Goal: Task Accomplishment & Management: Manage account settings

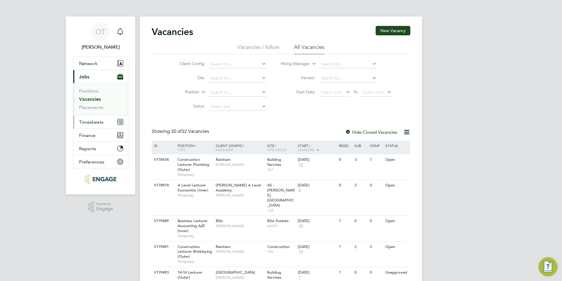
click at [104, 127] on button "Timesheets" at bounding box center [100, 121] width 55 height 13
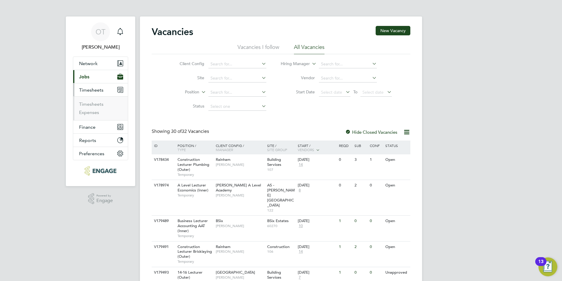
click at [95, 107] on li "Timesheets" at bounding box center [101, 105] width 44 height 8
click at [95, 104] on link "Timesheets" at bounding box center [91, 104] width 24 height 6
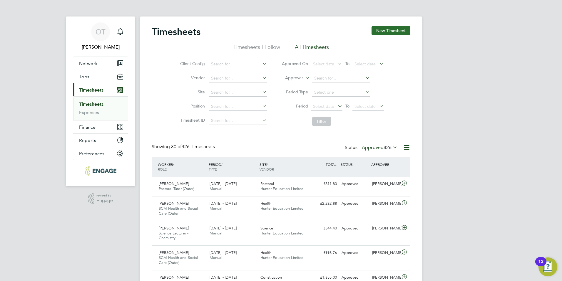
click at [391, 31] on button "New Timesheet" at bounding box center [391, 30] width 39 height 9
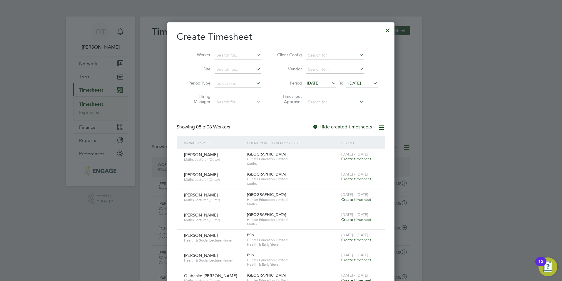
click at [320, 85] on span "18 Aug 2025" at bounding box center [313, 82] width 13 height 5
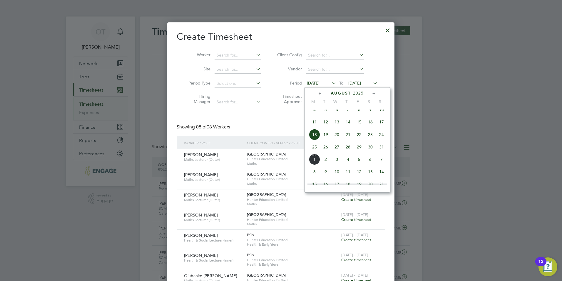
click at [316, 151] on span "25" at bounding box center [314, 146] width 11 height 11
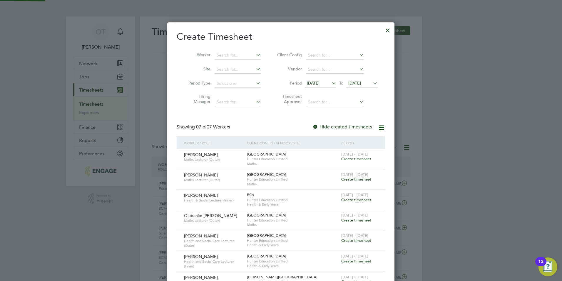
click at [361, 81] on span "25 Aug 2025" at bounding box center [355, 82] width 13 height 5
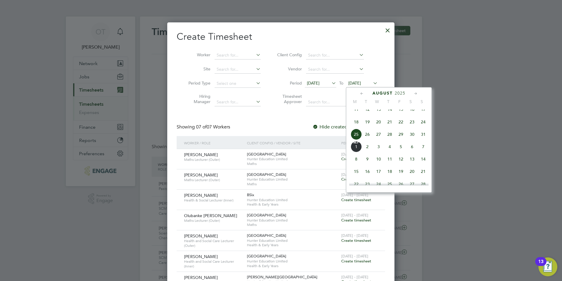
click at [424, 140] on span "31" at bounding box center [423, 134] width 11 height 11
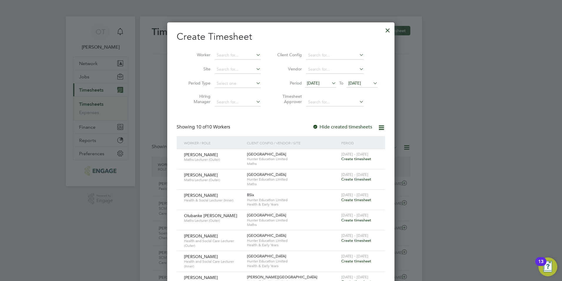
click at [389, 34] on div at bounding box center [388, 29] width 11 height 11
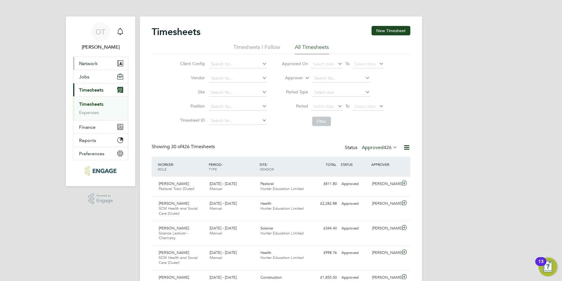
click at [96, 64] on span "Network" at bounding box center [88, 64] width 19 height 6
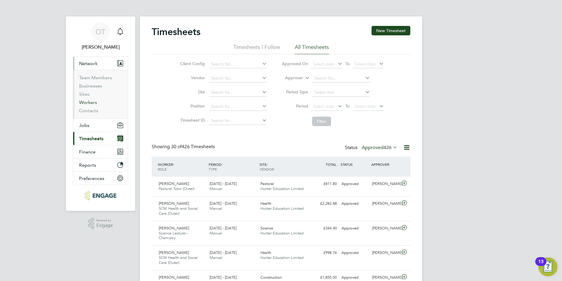
click at [91, 103] on link "Workers" at bounding box center [88, 102] width 18 height 6
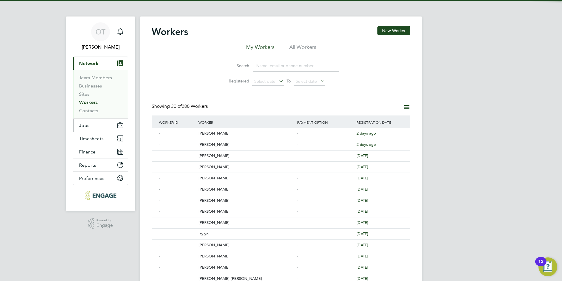
click at [101, 128] on button "Jobs" at bounding box center [100, 125] width 55 height 13
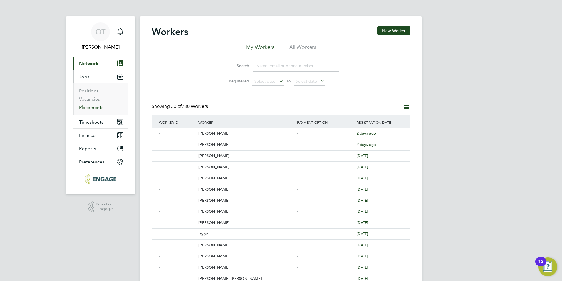
click at [92, 109] on link "Placements" at bounding box center [91, 107] width 24 height 6
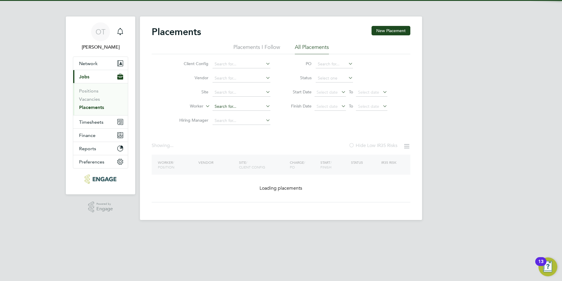
click at [222, 110] on input at bounding box center [242, 106] width 58 height 8
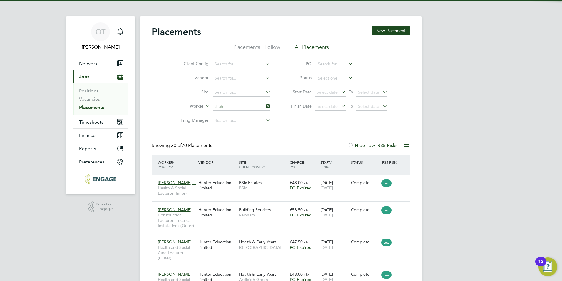
click at [226, 115] on li "Shah Md Reduwan Billah" at bounding box center [249, 115] width 75 height 8
type input "Shah Md Reduwan Billah"
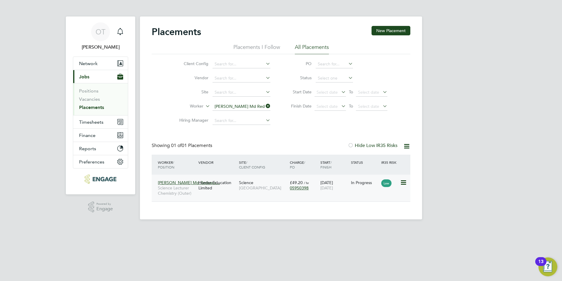
click at [236, 190] on div "Hunter Education Limited" at bounding box center [217, 185] width 41 height 16
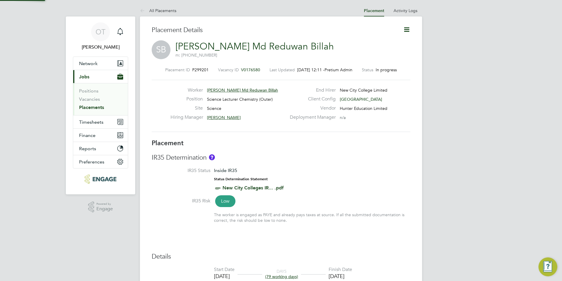
click at [407, 29] on icon at bounding box center [406, 29] width 7 height 7
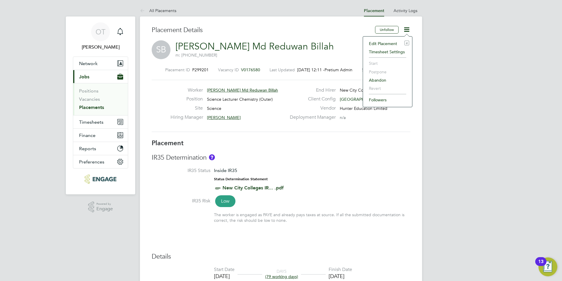
click at [394, 42] on li "Edit Placement e" at bounding box center [387, 43] width 43 height 8
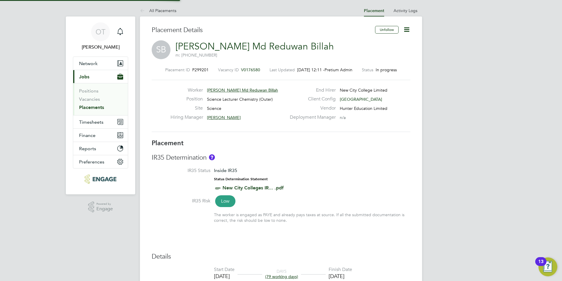
type input "Kavita Phakey"
type input "02 Sep 2025"
type input "19 Dec 2025"
type input "09:00"
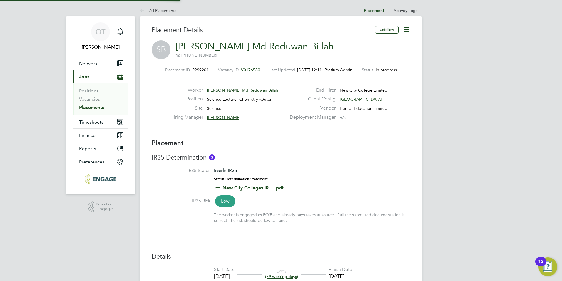
type input "17:00"
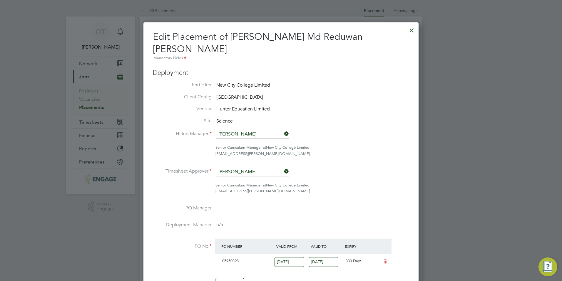
scroll to position [3, 3]
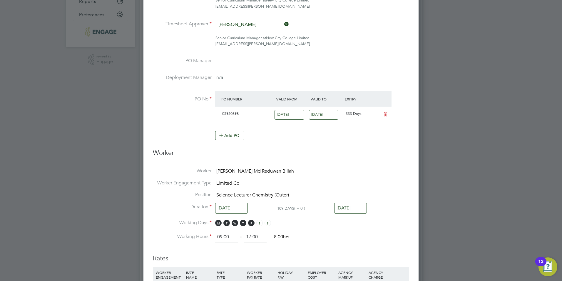
click at [244, 202] on input "02 Sep 2025" at bounding box center [231, 207] width 33 height 11
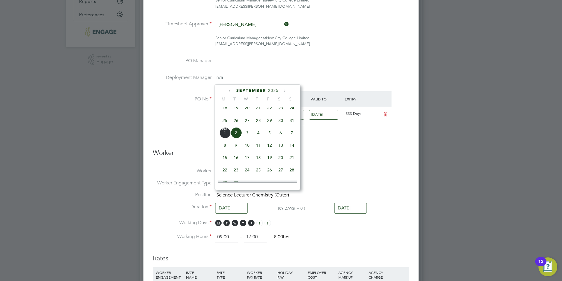
click at [258, 124] on span "28" at bounding box center [258, 120] width 11 height 11
type input "28 Aug 2025"
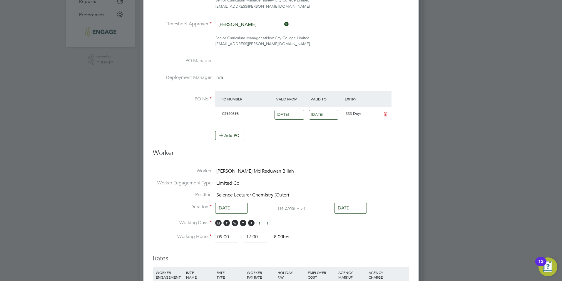
click at [397, 180] on li "Worker Engagement Type Limited Co" at bounding box center [281, 186] width 257 height 12
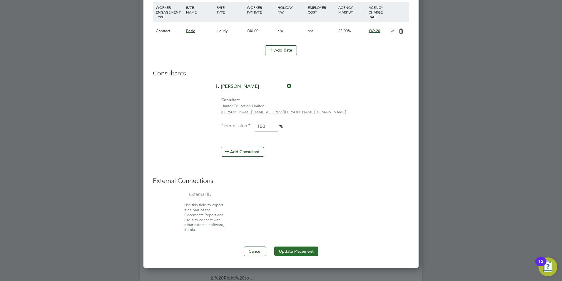
click at [290, 246] on button "Update Placement" at bounding box center [296, 250] width 44 height 9
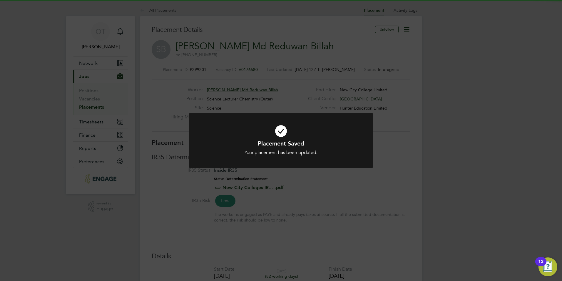
click at [184, 89] on div "Placement Saved Your placement has been updated. Cancel Okay" at bounding box center [281, 140] width 562 height 281
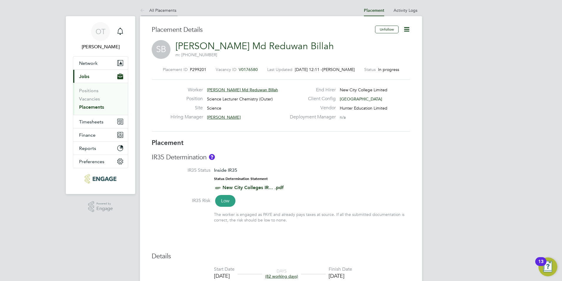
click at [166, 8] on link "All Placements" at bounding box center [158, 10] width 36 height 5
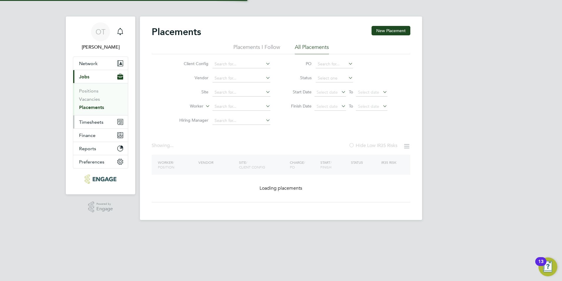
click at [93, 122] on span "Timesheets" at bounding box center [91, 122] width 24 height 6
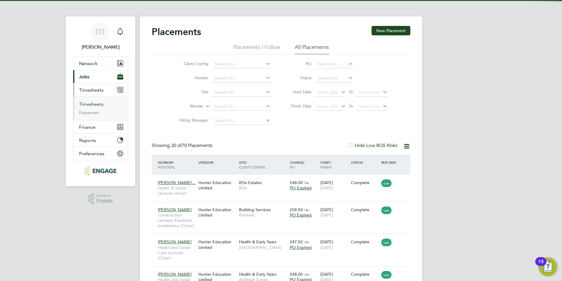
click at [90, 104] on link "Timesheets" at bounding box center [91, 104] width 24 height 6
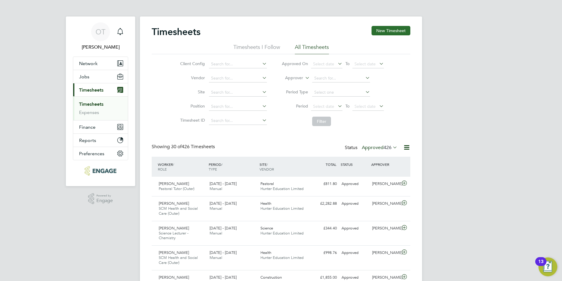
click at [397, 30] on button "New Timesheet" at bounding box center [391, 30] width 39 height 9
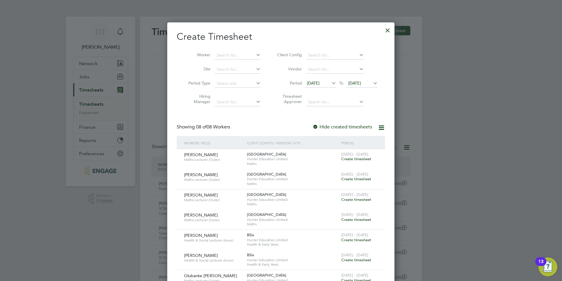
click at [320, 126] on label "Hide created timesheets" at bounding box center [343, 127] width 60 height 6
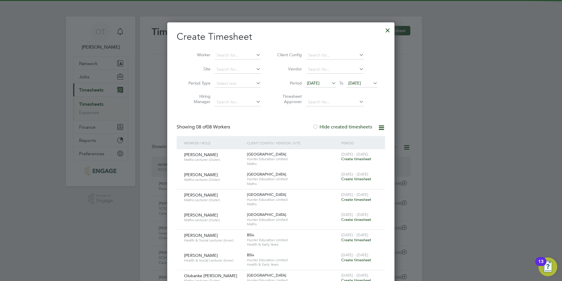
click at [331, 83] on icon at bounding box center [331, 83] width 0 height 8
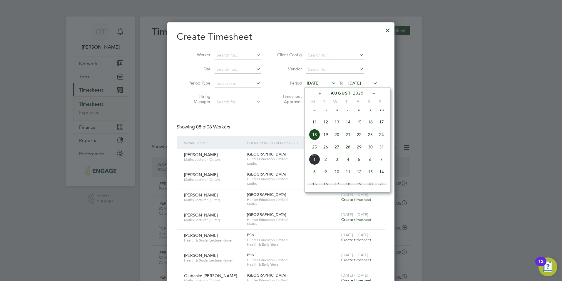
click at [317, 151] on span "25" at bounding box center [314, 146] width 11 height 11
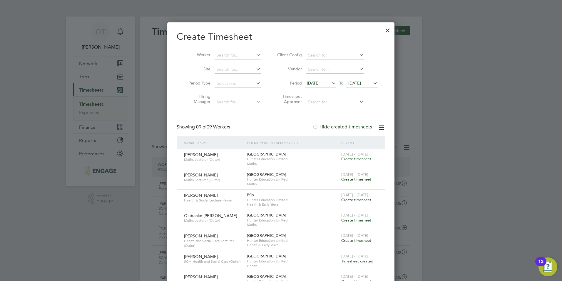
click at [361, 79] on li "Period 25 Aug 2025 To 25 Aug 2025" at bounding box center [326, 83] width 117 height 14
click at [366, 88] on li "Period 25 Aug 2025 To 25 Aug 2025" at bounding box center [326, 83] width 117 height 14
click at [361, 84] on span "25 Aug 2025" at bounding box center [355, 82] width 13 height 5
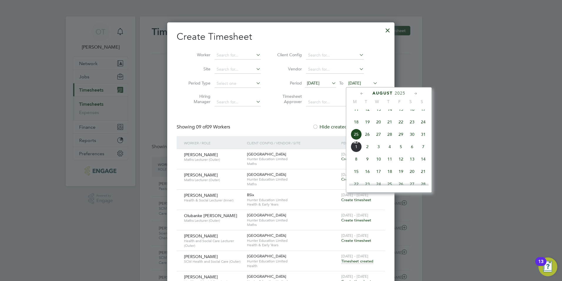
click at [424, 140] on span "31" at bounding box center [423, 134] width 11 height 11
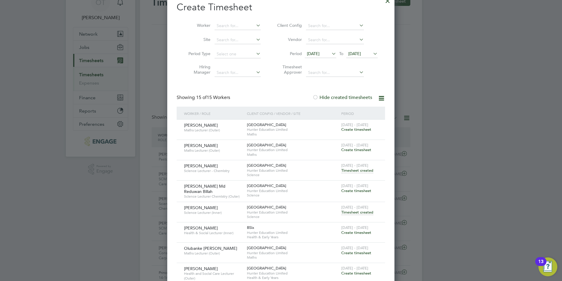
click at [359, 189] on span "Create timesheet" at bounding box center [357, 190] width 30 height 5
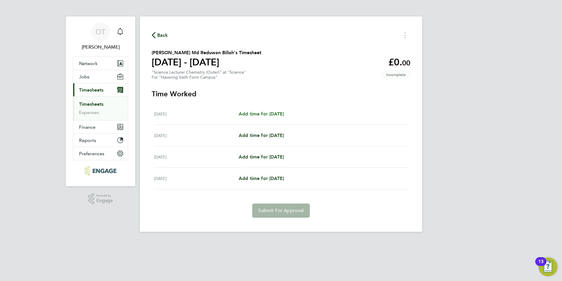
click at [276, 114] on span "Add time for Thu 28 Aug" at bounding box center [261, 114] width 45 height 6
select select "60"
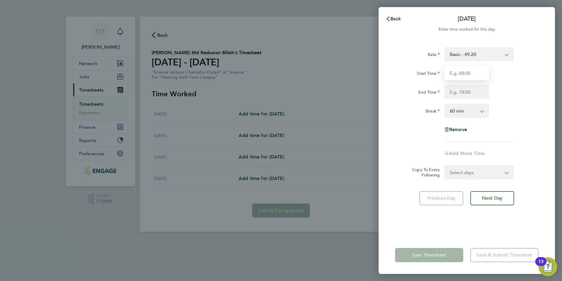
click at [465, 75] on input "Start Time" at bounding box center [467, 73] width 45 height 14
type input "09:00"
type input "17:00"
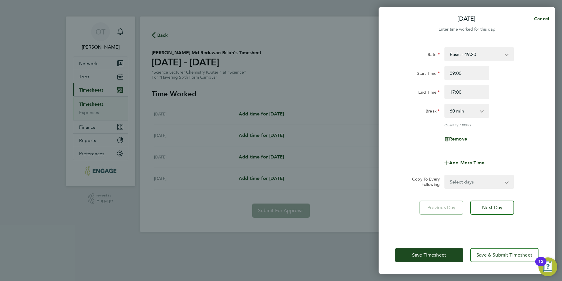
click at [518, 76] on div "Start Time 09:00" at bounding box center [467, 73] width 148 height 14
click at [446, 255] on span "Save Timesheet" at bounding box center [429, 255] width 34 height 6
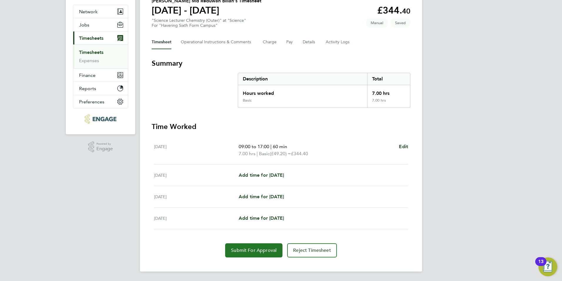
click at [264, 254] on button "Submit For Approval" at bounding box center [253, 250] width 57 height 14
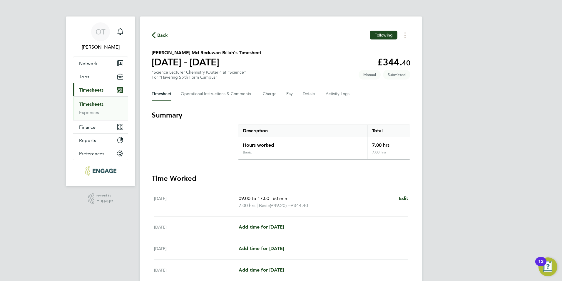
click at [163, 39] on span "Back" at bounding box center [162, 35] width 11 height 7
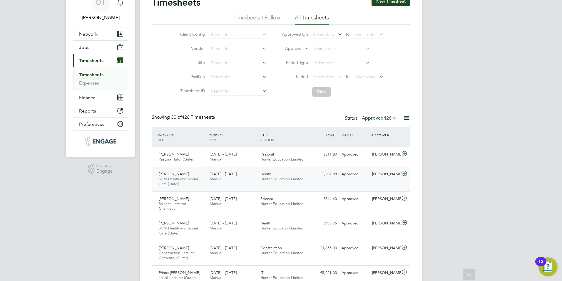
click at [296, 185] on div "Natasha Sethna SCM Health and Social Care (Outer) 25 - 31 Aug 2025 25 - 31 Aug …" at bounding box center [281, 179] width 259 height 25
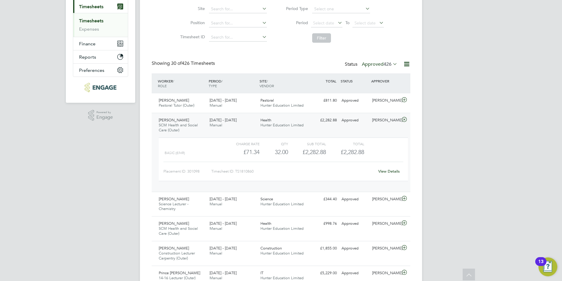
click at [187, 130] on div "Natasha Sethna SCM Health and Social Care (Outer) 25 - 31 Aug 2025" at bounding box center [182, 125] width 51 height 20
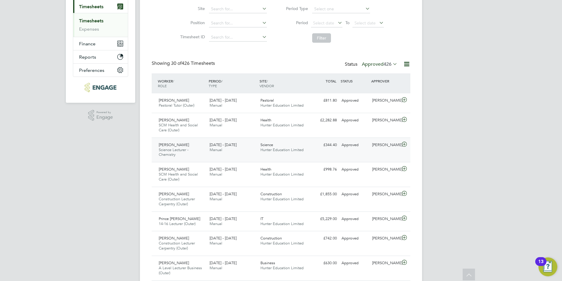
click at [282, 150] on span "Hunter Education Limited" at bounding box center [282, 149] width 43 height 5
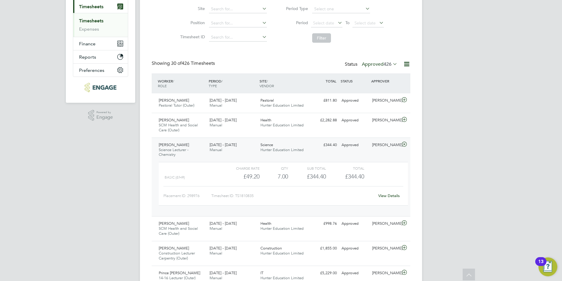
click at [184, 144] on div "Abdul Haq Science Lecturer - Chemistry 25 - 31 Aug 2025" at bounding box center [182, 150] width 51 height 20
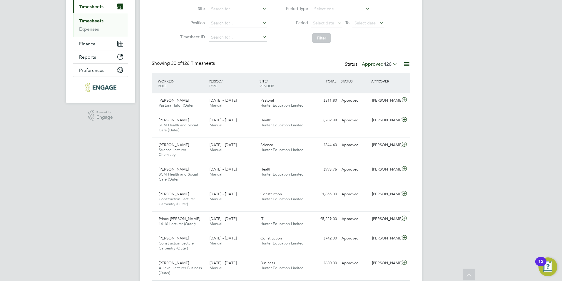
click at [375, 71] on div "Showing 30 of 426 Timesheets Status Approved 426" at bounding box center [281, 66] width 259 height 13
click at [375, 68] on div "Status Approved 426" at bounding box center [372, 64] width 54 height 8
click at [374, 66] on label "Approved 426" at bounding box center [380, 64] width 36 height 6
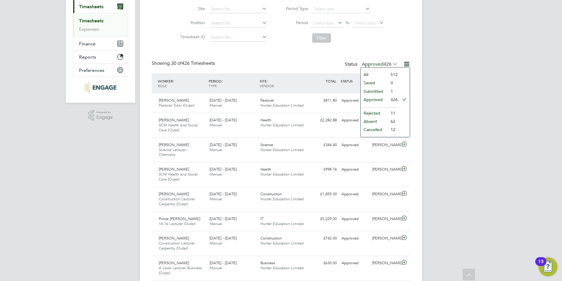
click at [381, 90] on li "Submitted" at bounding box center [374, 91] width 27 height 8
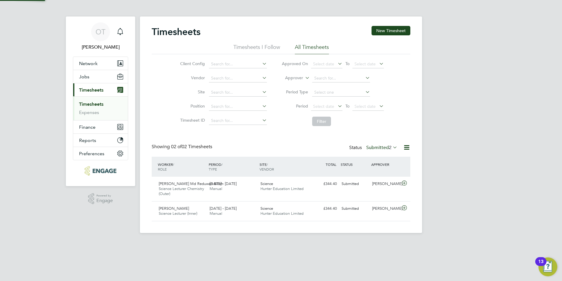
scroll to position [15, 51]
click at [232, 213] on div "25 - 31 Aug 2025 Manual" at bounding box center [232, 211] width 51 height 15
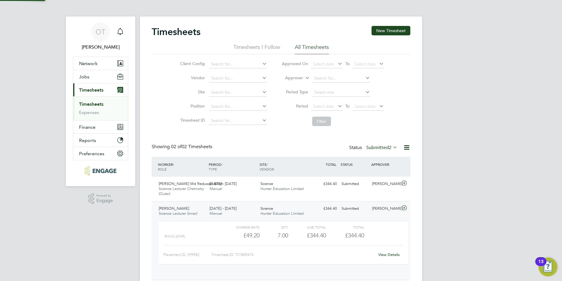
scroll to position [10, 57]
click at [87, 91] on span "Timesheets" at bounding box center [91, 90] width 24 height 6
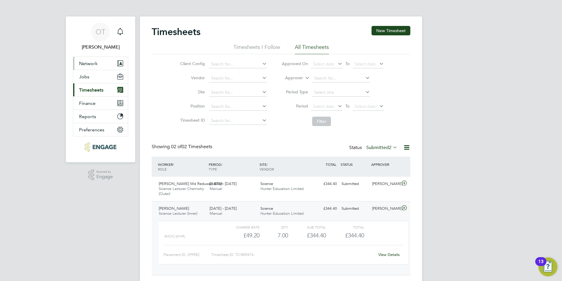
click at [96, 64] on span "Network" at bounding box center [88, 64] width 19 height 6
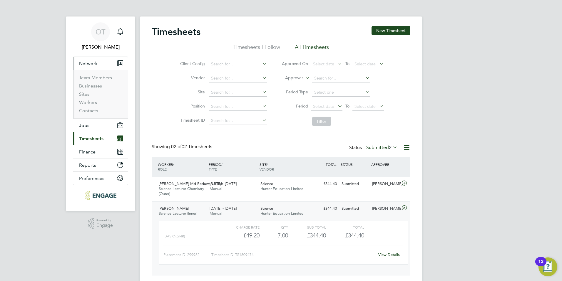
click at [98, 65] on button "Network" at bounding box center [100, 63] width 55 height 13
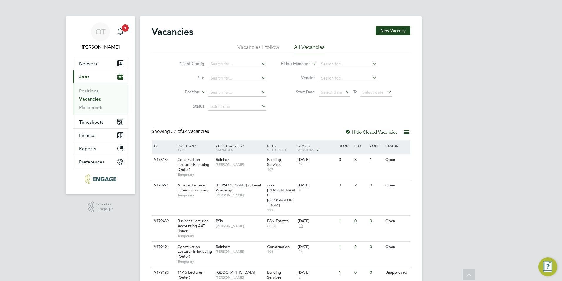
scroll to position [652, 0]
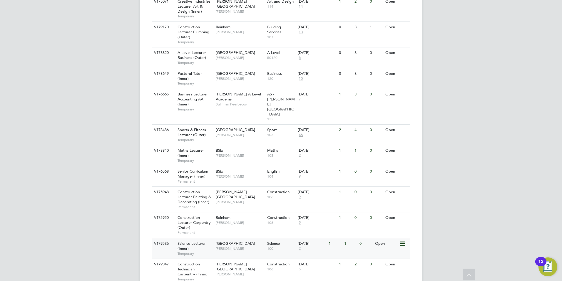
click at [234, 246] on span "Iqbal Hussain" at bounding box center [240, 248] width 49 height 5
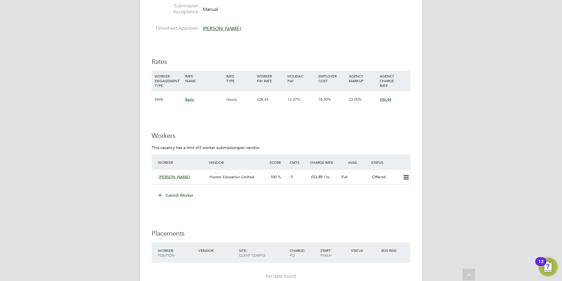
scroll to position [1088, 0]
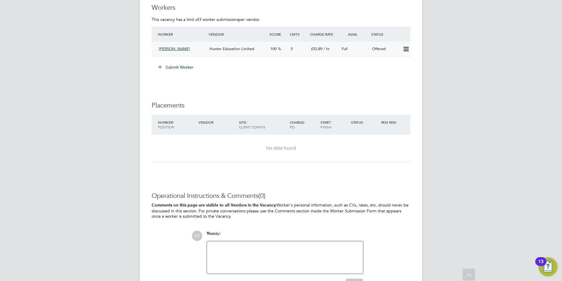
click at [229, 54] on div "Sydney Shui Ho Hunter Education Limited 100 5 £52.89 / hr Full Offered" at bounding box center [281, 49] width 259 height 14
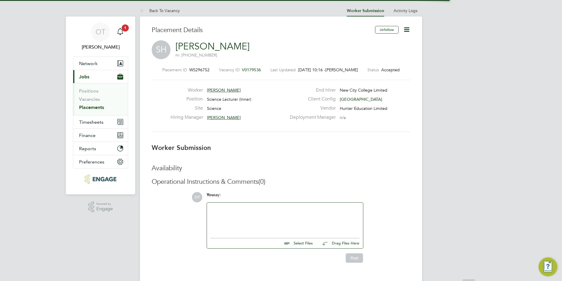
scroll to position [3, 3]
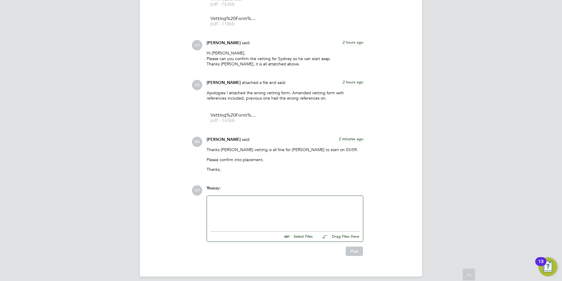
drag, startPoint x: 216, startPoint y: 144, endPoint x: 269, endPoint y: 153, distance: 53.8
click at [269, 153] on div "Thanks Olivia vetting is all fine for Sydney to start on 03/09. Please confirm …" at bounding box center [285, 161] width 157 height 29
click at [268, 157] on p "Please confirm into placement." at bounding box center [285, 159] width 157 height 5
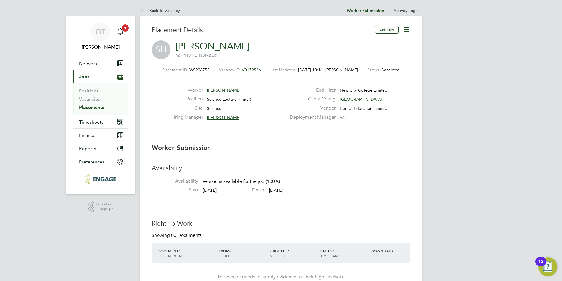
click at [404, 30] on icon at bounding box center [406, 29] width 7 height 7
click at [370, 70] on li "Confirm" at bounding box center [382, 72] width 54 height 8
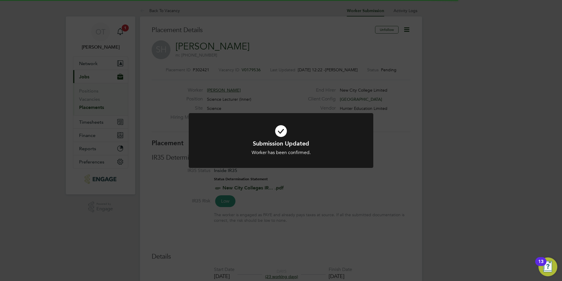
click at [252, 104] on div "Submission Updated Worker has been confirmed. Cancel Okay" at bounding box center [281, 140] width 562 height 281
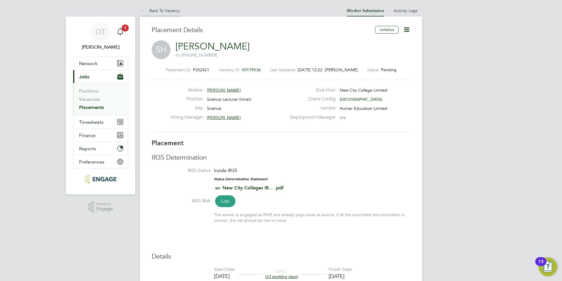
click at [161, 9] on link "Back To Vacancy" at bounding box center [160, 10] width 40 height 5
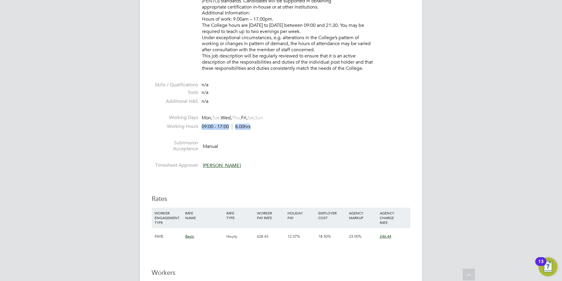
drag, startPoint x: 203, startPoint y: 125, endPoint x: 243, endPoint y: 131, distance: 40.6
click at [243, 131] on li "Working Hours 09:00 - 17:00 8.00hrs" at bounding box center [281, 127] width 259 height 9
drag, startPoint x: 243, startPoint y: 131, endPoint x: 250, endPoint y: 130, distance: 6.8
click at [249, 131] on li "Working Hours 09:00 - 17:00 8.00hrs" at bounding box center [281, 127] width 259 height 9
drag, startPoint x: 256, startPoint y: 124, endPoint x: 202, endPoint y: 124, distance: 53.8
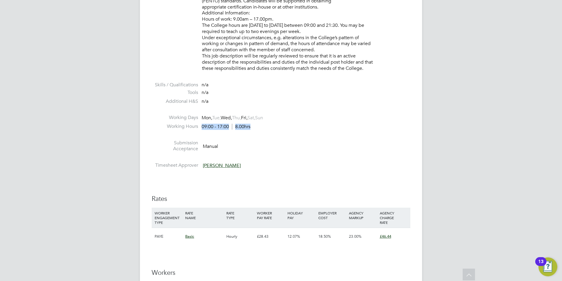
click at [202, 124] on li "Working Hours 09:00 - 17:00 8.00hrs" at bounding box center [281, 127] width 259 height 9
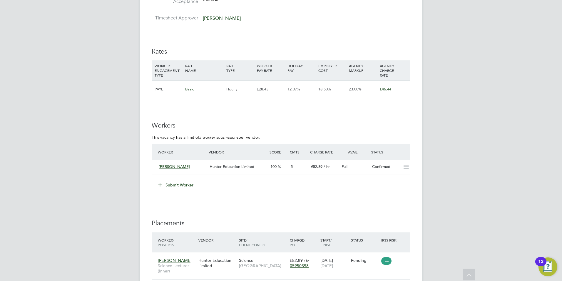
click at [299, 169] on div "5" at bounding box center [299, 167] width 20 height 10
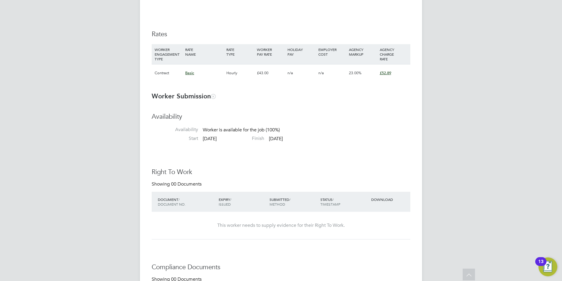
click at [279, 61] on div "WORKER ENGAGEMENT TYPE RATE NAME RATE TYPE WORKER PAY RATE HOLIDAY PAY EMPLOYER…" at bounding box center [281, 54] width 259 height 20
drag, startPoint x: 272, startPoint y: 72, endPoint x: 255, endPoint y: 74, distance: 16.8
click at [256, 74] on div "£43.00" at bounding box center [271, 72] width 31 height 17
drag, startPoint x: 255, startPoint y: 74, endPoint x: 259, endPoint y: 76, distance: 4.0
click at [259, 76] on div "£43.00" at bounding box center [271, 72] width 31 height 17
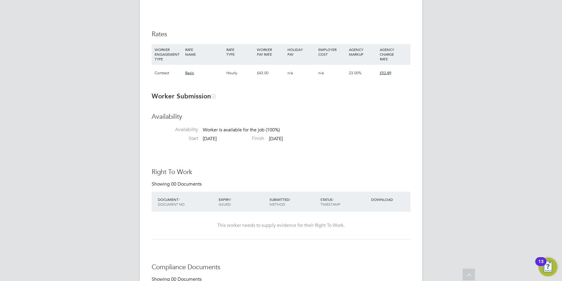
click at [265, 78] on div "£43.00" at bounding box center [271, 72] width 31 height 17
click at [262, 76] on div "£43.00" at bounding box center [271, 72] width 31 height 17
click at [259, 74] on div "£43.00" at bounding box center [271, 72] width 31 height 17
drag, startPoint x: 279, startPoint y: 73, endPoint x: 246, endPoint y: 68, distance: 33.0
click at [246, 68] on div "Contract Basic Hourly £43.00 n/a n/a 23.00% £52.89" at bounding box center [281, 72] width 259 height 17
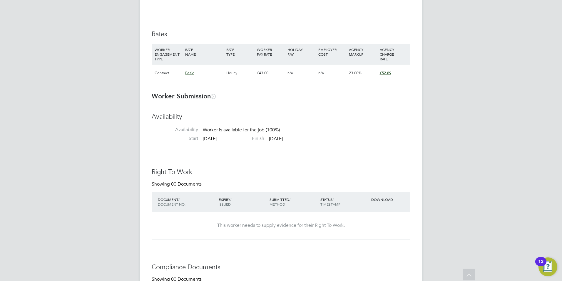
drag, startPoint x: 246, startPoint y: 68, endPoint x: 262, endPoint y: 81, distance: 19.9
click at [265, 84] on li "WORKER ENGAGEMENT TYPE RATE NAME RATE TYPE WORKER PAY RATE HOLIDAY PAY EMPLOYER…" at bounding box center [281, 65] width 259 height 43
drag, startPoint x: 257, startPoint y: 70, endPoint x: 273, endPoint y: 74, distance: 16.1
click at [273, 74] on div "£43.00" at bounding box center [271, 72] width 31 height 17
drag, startPoint x: 273, startPoint y: 74, endPoint x: 274, endPoint y: 78, distance: 4.5
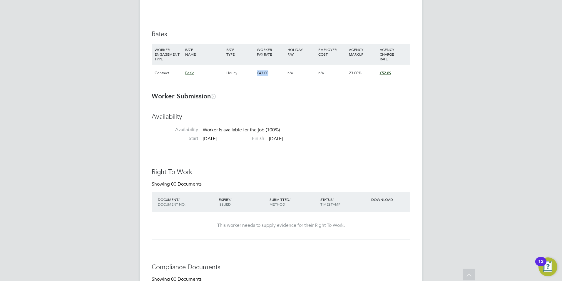
click at [274, 78] on div "£43.00" at bounding box center [271, 72] width 31 height 17
drag, startPoint x: 279, startPoint y: 137, endPoint x: 201, endPoint y: 132, distance: 78.7
click at [201, 132] on ul "Availability Availability Worker is available for the job (100%) Start 03 Sep 2…" at bounding box center [281, 128] width 259 height 32
drag, startPoint x: 201, startPoint y: 132, endPoint x: 208, endPoint y: 132, distance: 6.5
click at [207, 131] on span "Worker is available for the job (100%)" at bounding box center [241, 130] width 77 height 6
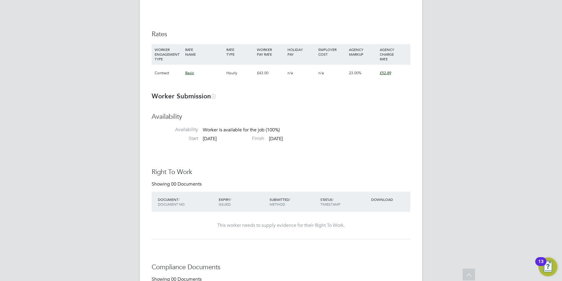
click at [204, 127] on span "Worker is available for the job (100%)" at bounding box center [241, 130] width 77 height 6
click at [202, 129] on li "Availability Availability Worker is available for the job (100%)" at bounding box center [281, 123] width 259 height 23
click at [204, 117] on h3 "Availability" at bounding box center [281, 116] width 259 height 9
drag, startPoint x: 202, startPoint y: 129, endPoint x: 319, endPoint y: 138, distance: 117.7
click at [319, 138] on ul "Availability Availability Worker is available for the job (100%) Start 03 Sep 2…" at bounding box center [281, 128] width 259 height 32
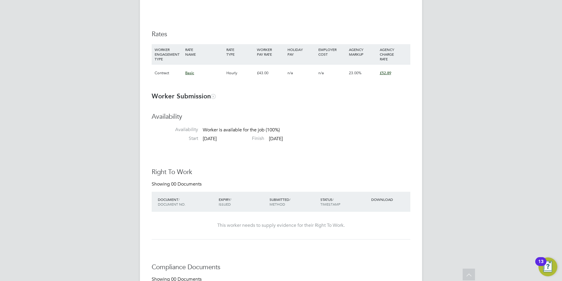
click at [319, 138] on li "Start 03 Sep 2025 Finish 24 Oct 2025" at bounding box center [281, 139] width 259 height 9
click at [309, 140] on li "Start 03 Sep 2025 Finish 24 Oct 2025" at bounding box center [281, 139] width 259 height 9
drag, startPoint x: 309, startPoint y: 139, endPoint x: 191, endPoint y: 122, distance: 118.6
click at [191, 122] on ul "Availability Availability Worker is available for the job (100%) Start 03 Sep 2…" at bounding box center [281, 128] width 259 height 32
drag, startPoint x: 191, startPoint y: 122, endPoint x: 210, endPoint y: 129, distance: 20.2
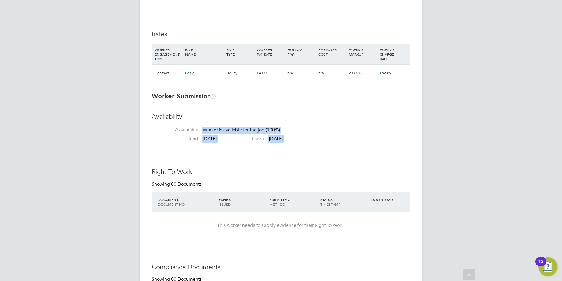
click at [210, 129] on span "Worker is available for the job (100%)" at bounding box center [241, 130] width 77 height 6
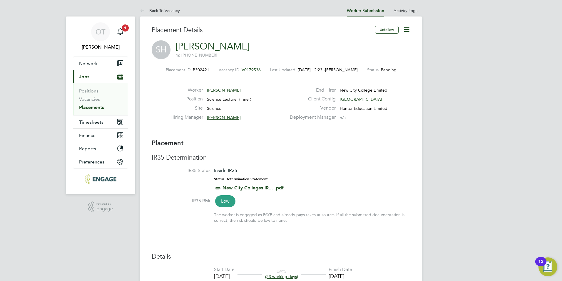
click at [361, 96] on div "End Hirer New City College Limited Client Config Tower Hamlets Campus Vendor Hu…" at bounding box center [350, 105] width 126 height 36
click at [364, 99] on span "[GEOGRAPHIC_DATA]" at bounding box center [361, 98] width 42 height 5
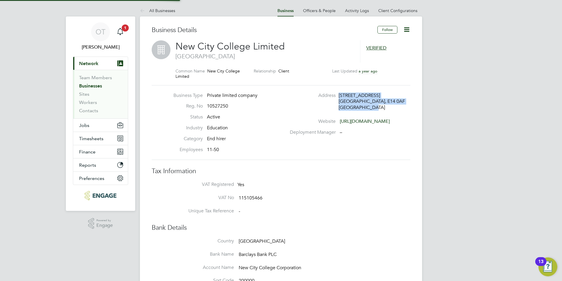
drag, startPoint x: 362, startPoint y: 104, endPoint x: 338, endPoint y: 92, distance: 27.0
click at [338, 92] on div "Business Type Private limited company Reg. No 10527250 Status Active Industry E…" at bounding box center [281, 122] width 259 height 75
copy div "112 Poplar High Street London, E14 0AF United Kingdom"
click at [288, 134] on label "Deployment Manager" at bounding box center [311, 132] width 49 height 6
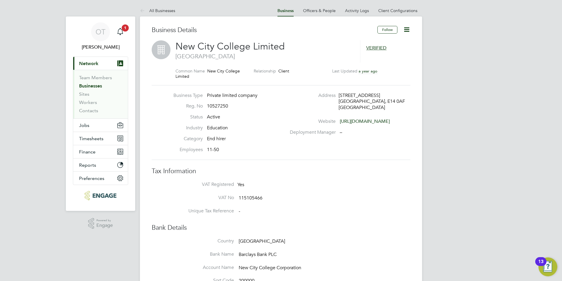
click at [390, 139] on li "Deployment Manager –" at bounding box center [350, 134] width 126 height 11
click at [157, 13] on li "All Businesses" at bounding box center [157, 11] width 35 height 12
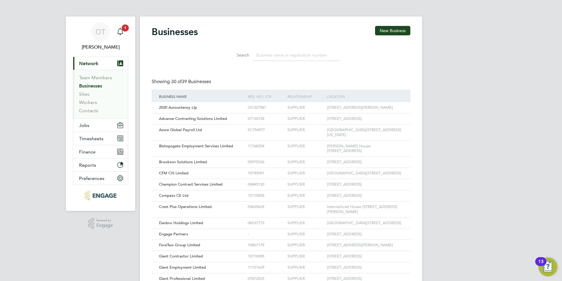
scroll to position [11, 89]
click at [95, 100] on link "Workers" at bounding box center [88, 102] width 18 height 6
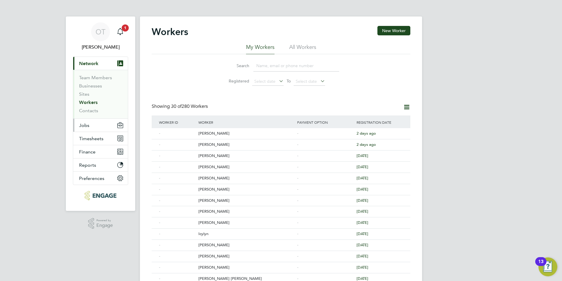
click at [101, 126] on button "Jobs" at bounding box center [100, 125] width 55 height 13
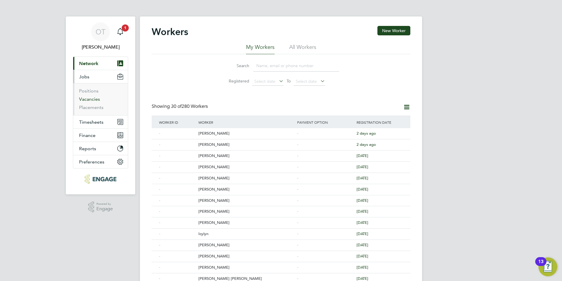
click at [94, 97] on link "Vacancies" at bounding box center [89, 99] width 21 height 6
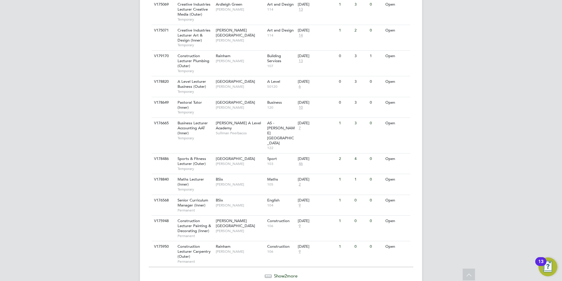
drag, startPoint x: 282, startPoint y: 249, endPoint x: 300, endPoint y: 259, distance: 19.9
click at [283, 273] on span "Show 2 more" at bounding box center [286, 276] width 24 height 6
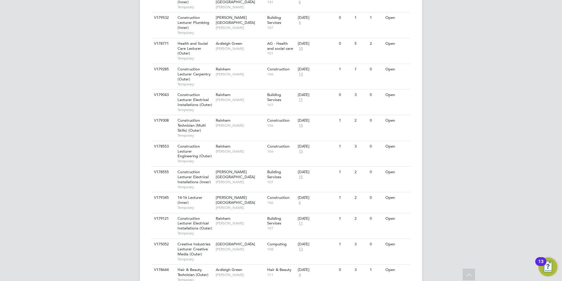
scroll to position [282, 0]
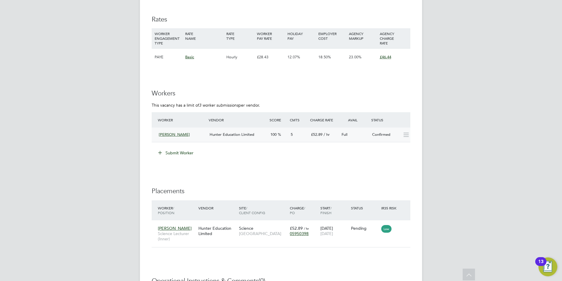
click at [293, 138] on div "5" at bounding box center [299, 135] width 20 height 10
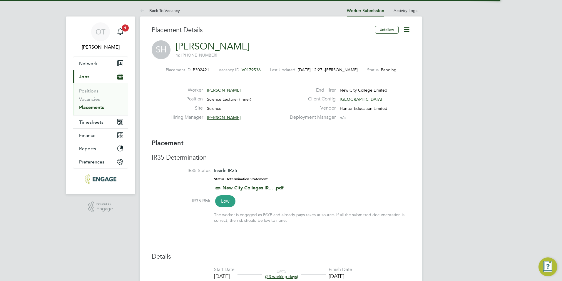
scroll to position [3, 3]
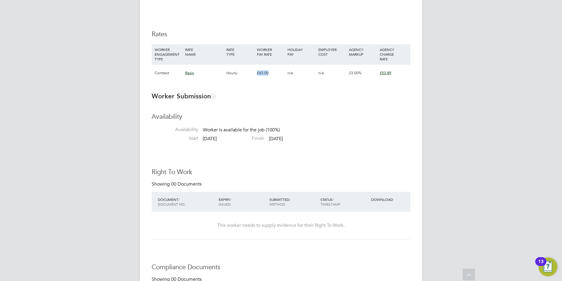
drag, startPoint x: 275, startPoint y: 72, endPoint x: 254, endPoint y: 77, distance: 20.9
click at [254, 77] on div "Contract Basic Hourly £43.00 n/a n/a 23.00% £52.89" at bounding box center [281, 72] width 259 height 17
drag, startPoint x: 254, startPoint y: 77, endPoint x: 285, endPoint y: 97, distance: 36.1
click at [285, 97] on h3 "Worker Submission" at bounding box center [281, 96] width 259 height 9
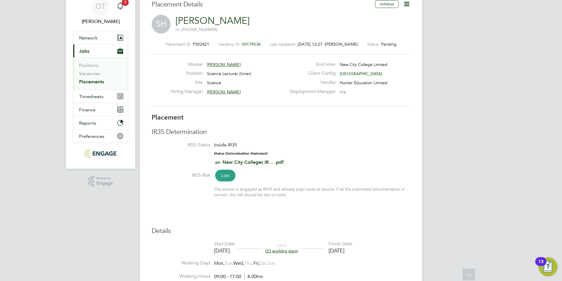
scroll to position [0, 0]
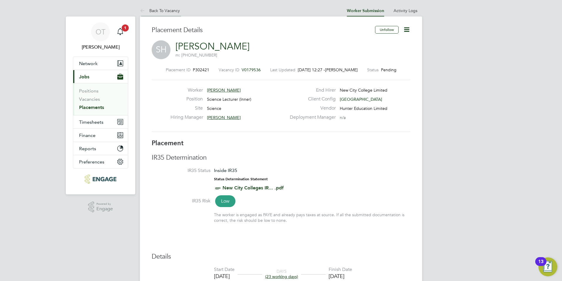
click at [169, 12] on link "Back To Vacancy" at bounding box center [160, 10] width 40 height 5
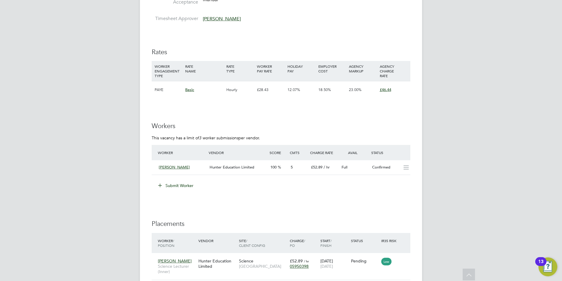
scroll to position [971, 0]
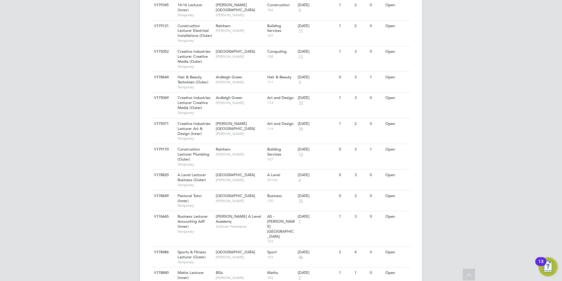
scroll to position [623, 0]
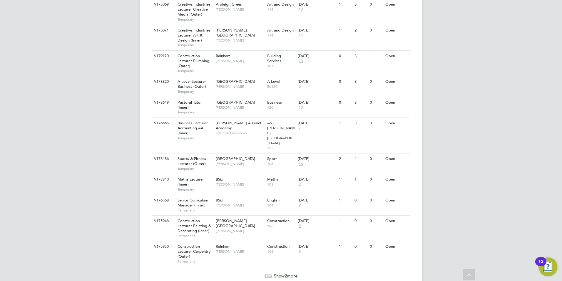
click at [274, 273] on span "Show 2 more" at bounding box center [286, 276] width 24 height 6
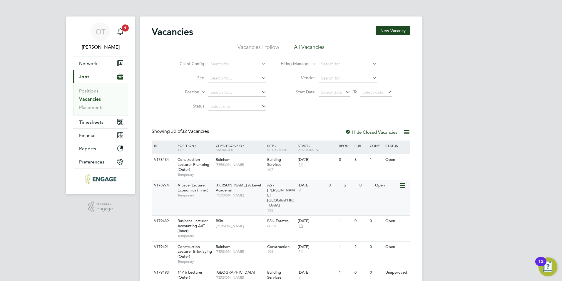
scroll to position [29, 0]
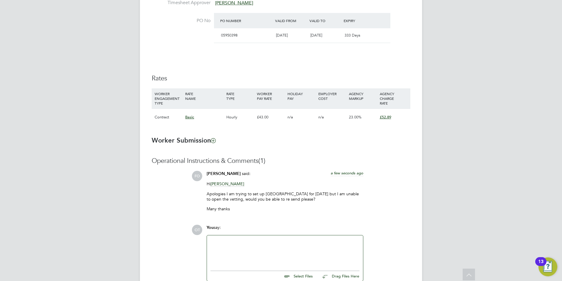
scroll to position [382, 0]
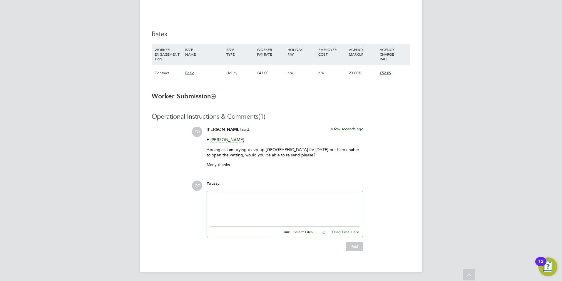
click at [302, 234] on input "file" at bounding box center [316, 231] width 88 height 8
type input "C:\fakepath\Vetting Form - Sydney .pdf"
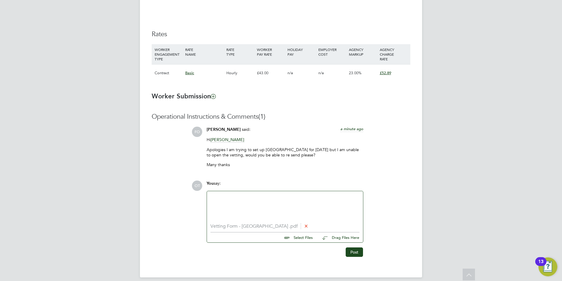
click at [304, 237] on input "file" at bounding box center [316, 236] width 88 height 8
type input "C:\fakepath\DBS Update Service .pdf"
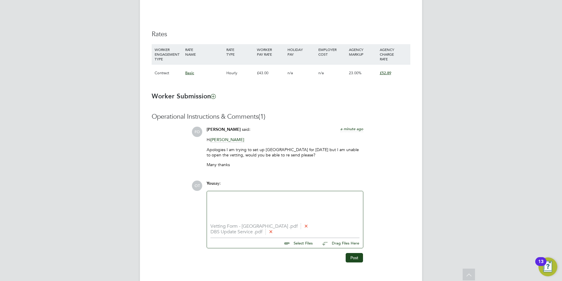
click at [307, 244] on input "file" at bounding box center [316, 242] width 88 height 8
type input "C:\fakepath\DBS_front-Shui_Ching_HO-2023.jpeg"
click at [300, 247] on input "file" at bounding box center [316, 247] width 88 height 8
type input "C:\fakepath\POA Aug 2025.pdf"
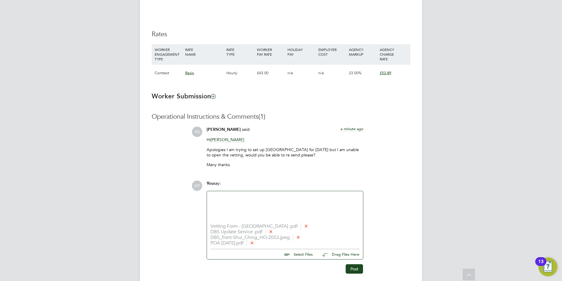
click at [297, 255] on input "file" at bounding box center [316, 253] width 88 height 8
type input "C:\fakepath\ID_proof_and_basic_document.pdf"
click at [309, 261] on input "file" at bounding box center [316, 258] width 88 height 8
type input "C:\fakepath\RTW check.pdf"
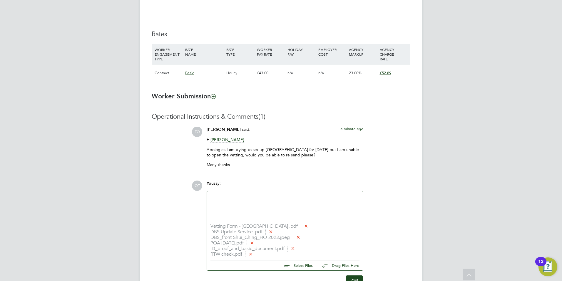
click at [302, 264] on input "file" at bounding box center [316, 264] width 88 height 8
click at [352, 280] on button "Post" at bounding box center [354, 279] width 17 height 9
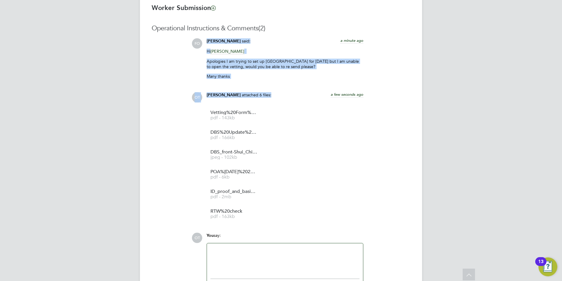
drag, startPoint x: 269, startPoint y: 216, endPoint x: 186, endPoint y: 46, distance: 188.7
click at [186, 46] on div "Operational Instructions & Comments (2) FO Francesca O'Riordan said: a minute a…" at bounding box center [281, 163] width 259 height 279
drag, startPoint x: 186, startPoint y: 46, endPoint x: 182, endPoint y: 60, distance: 14.6
click at [182, 62] on div "Operational Instructions & Comments (2) FO Francesca O'Riordan said: a minute a…" at bounding box center [281, 163] width 259 height 279
drag, startPoint x: 182, startPoint y: 43, endPoint x: 302, endPoint y: 194, distance: 193.0
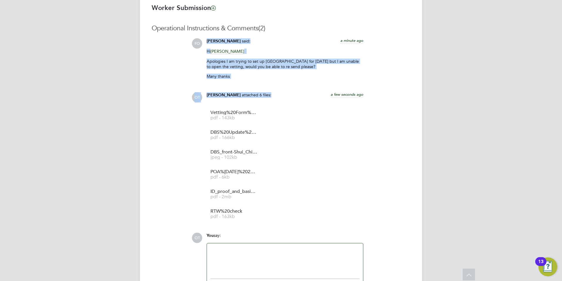
click at [302, 194] on div "Operational Instructions & Comments (2) FO Francesca O'Riordan said: a minute a…" at bounding box center [281, 163] width 259 height 279
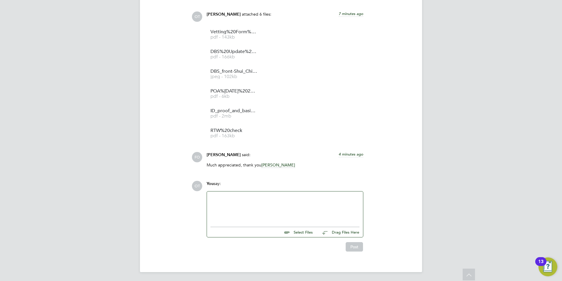
scroll to position [552, 0]
click at [277, 204] on div at bounding box center [285, 206] width 149 height 25
click at [357, 245] on button "Post" at bounding box center [354, 245] width 17 height 9
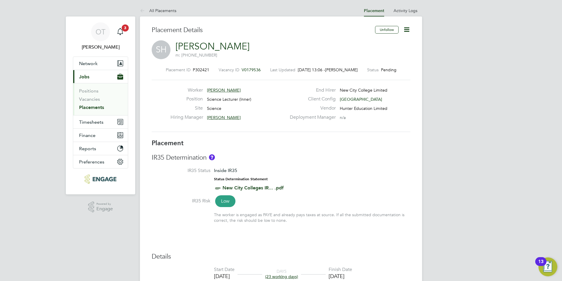
click at [219, 47] on link "[PERSON_NAME]" at bounding box center [213, 46] width 74 height 11
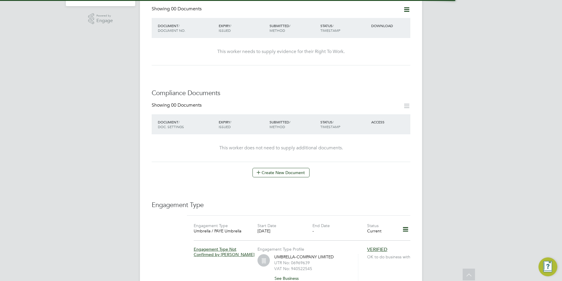
scroll to position [340, 0]
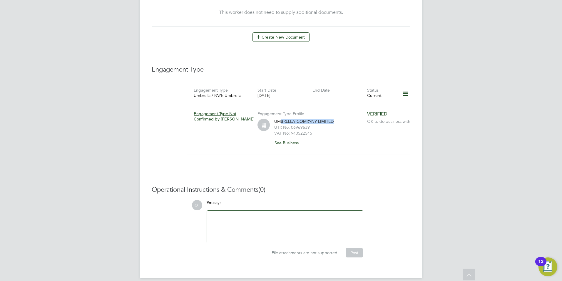
drag, startPoint x: 333, startPoint y: 117, endPoint x: 280, endPoint y: 114, distance: 53.3
click at [280, 119] on div "UMBRELLA-COMPANY LIMITED UTR No: 06969639 VAT No: 940522545 See Business" at bounding box center [312, 133] width 76 height 29
click at [399, 87] on div at bounding box center [404, 95] width 18 height 16
click at [405, 87] on icon at bounding box center [406, 94] width 10 height 14
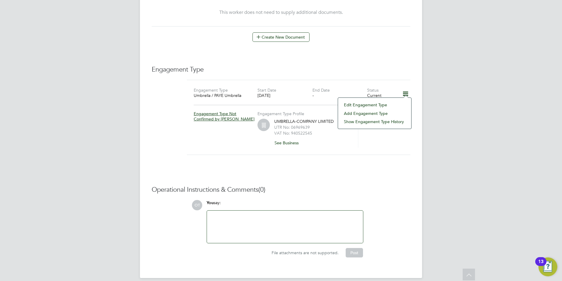
click at [377, 105] on li "Edit Engagement Type" at bounding box center [374, 105] width 67 height 8
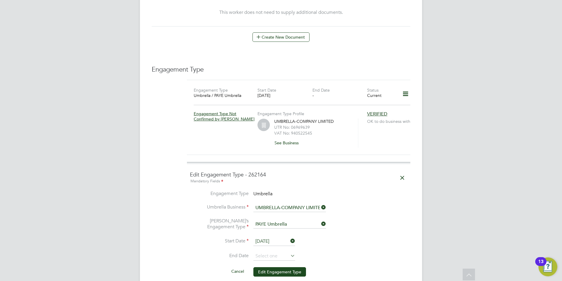
click at [320, 203] on icon at bounding box center [320, 207] width 0 height 8
click at [306, 204] on input at bounding box center [290, 208] width 73 height 8
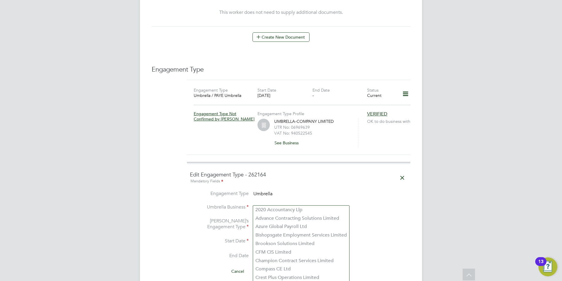
type input "F"
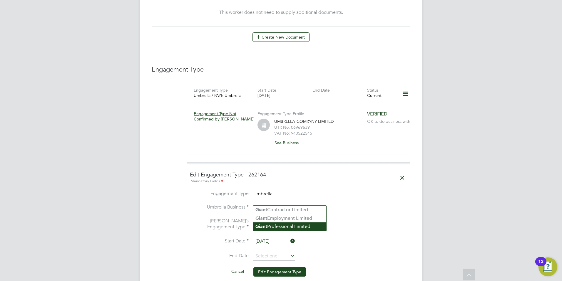
click at [303, 225] on li "Giant Professional Limited" at bounding box center [289, 226] width 73 height 9
type input "Giant Professional Limited"
click at [281, 237] on input "08 Jan 2025" at bounding box center [275, 241] width 42 height 9
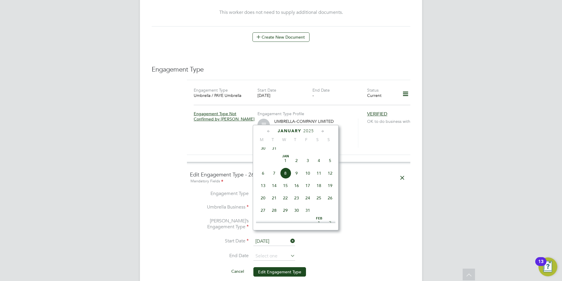
click at [324, 131] on icon at bounding box center [323, 131] width 6 height 6
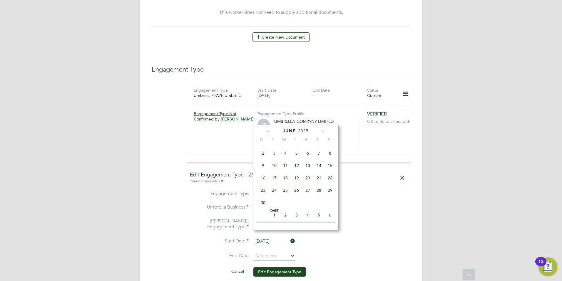
click at [324, 131] on icon at bounding box center [323, 131] width 6 height 6
click at [276, 153] on span "2" at bounding box center [274, 147] width 11 height 11
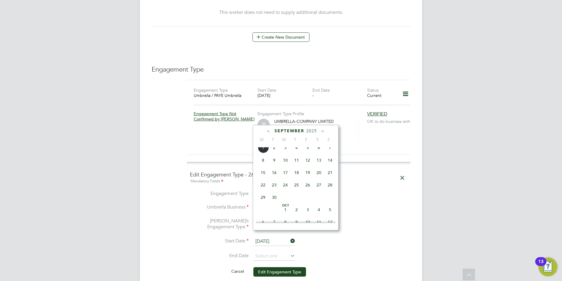
type input "02 Sep 2025"
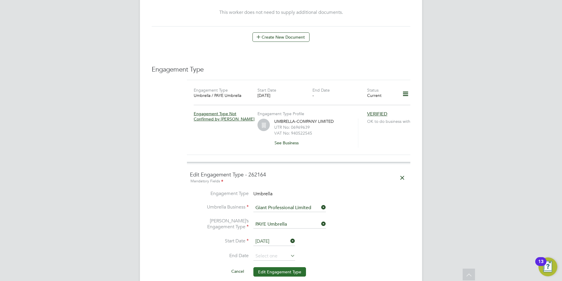
click at [282, 267] on button "Edit Engagement Type" at bounding box center [280, 271] width 53 height 9
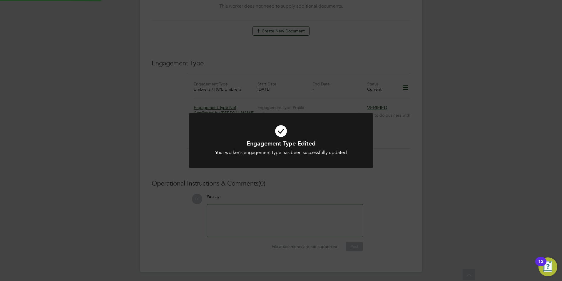
scroll to position [340, 0]
click at [350, 198] on div "Engagement Type Edited Your worker's engagement type has been successfully upda…" at bounding box center [281, 140] width 562 height 281
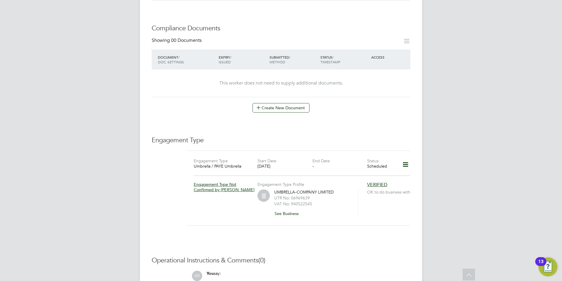
scroll to position [294, 0]
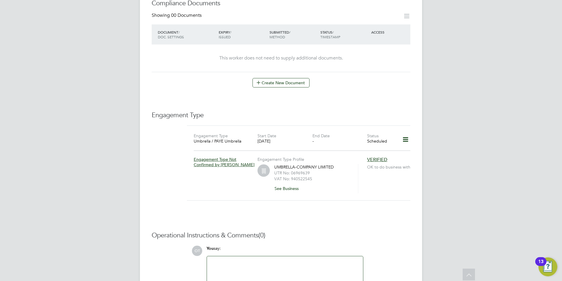
click at [406, 134] on icon at bounding box center [406, 140] width 10 height 14
click at [377, 151] on li "Edit Engagement Type" at bounding box center [374, 150] width 67 height 8
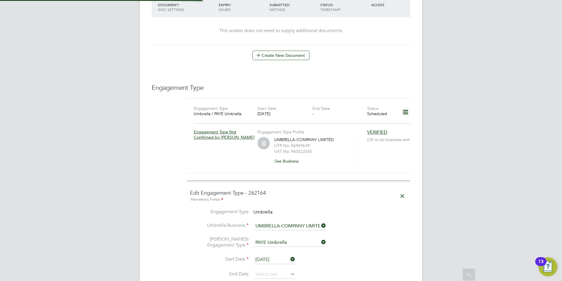
scroll to position [353, 0]
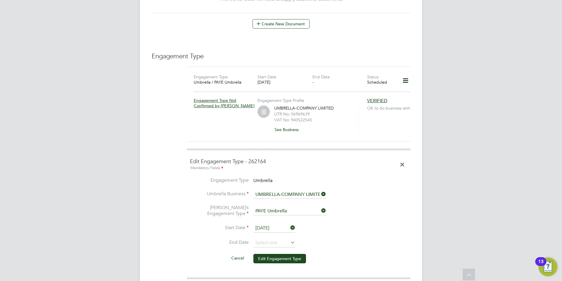
click at [320, 206] on icon at bounding box center [320, 210] width 0 height 8
click at [327, 190] on li "Umbrella Business UMBRELLA-COMPANY LIMITED" at bounding box center [299, 197] width 218 height 14
click at [320, 190] on icon at bounding box center [320, 194] width 0 height 8
click at [306, 190] on input at bounding box center [290, 194] width 73 height 8
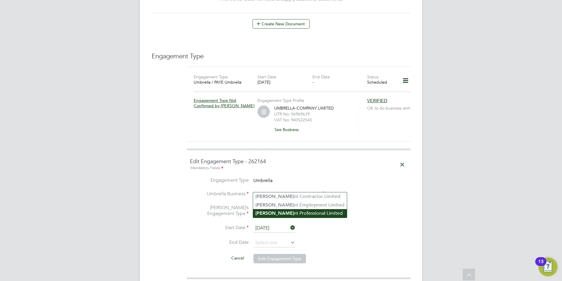
click at [297, 211] on li "Gia nt Professional Limited" at bounding box center [300, 213] width 94 height 9
type input "Giant Professional Limited"
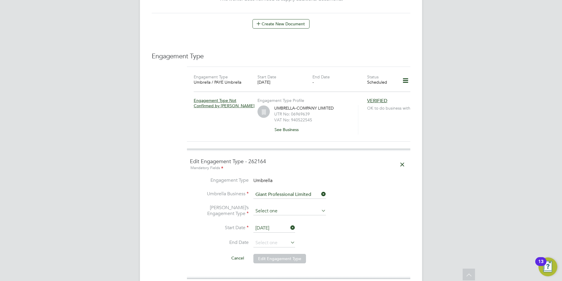
click at [284, 207] on input at bounding box center [290, 211] width 73 height 8
click at [281, 244] on li "PAYE Umbrella" at bounding box center [289, 247] width 73 height 9
type input "PAYE Umbrella"
click at [281, 257] on li "Cancel Edit Engagement Type" at bounding box center [299, 261] width 218 height 16
click at [280, 255] on button "Edit Engagement Type" at bounding box center [280, 258] width 53 height 9
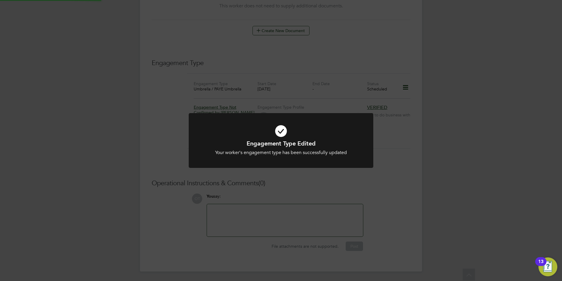
scroll to position [340, 0]
click at [295, 179] on div "Engagement Type Edited Your worker's engagement type has been successfully upda…" at bounding box center [281, 140] width 562 height 281
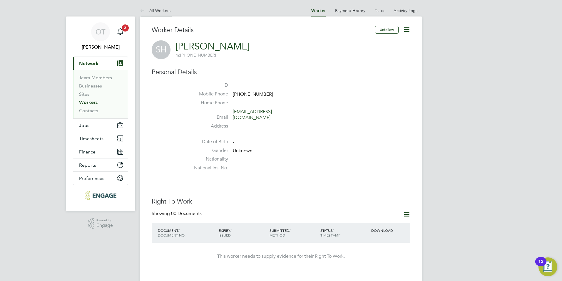
click at [163, 10] on link "All Workers" at bounding box center [155, 10] width 31 height 5
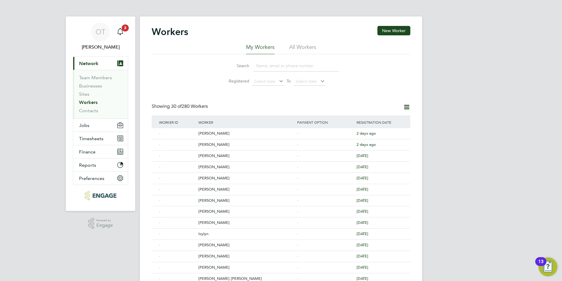
click at [258, 66] on input at bounding box center [297, 65] width 86 height 11
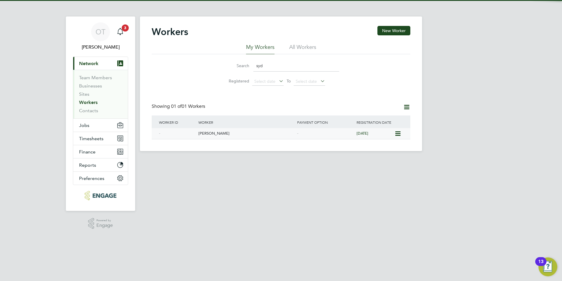
type input "syd"
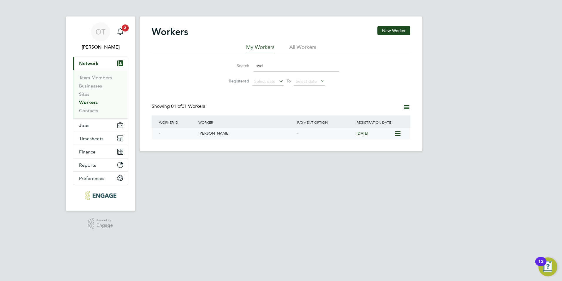
click at [241, 132] on div "[PERSON_NAME]" at bounding box center [246, 133] width 99 height 11
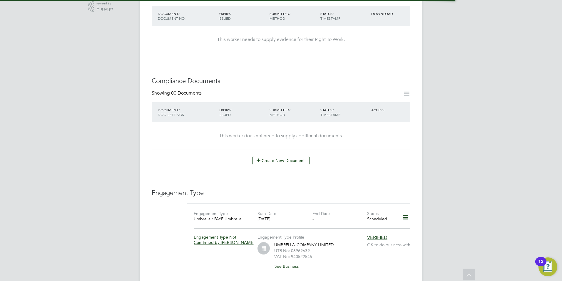
scroll to position [340, 0]
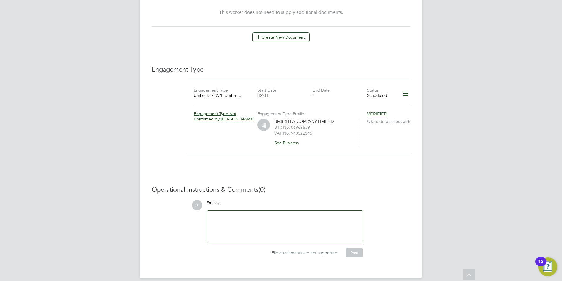
click at [405, 87] on icon at bounding box center [406, 94] width 10 height 14
click at [374, 112] on li "Add Engagement Type" at bounding box center [374, 113] width 67 height 8
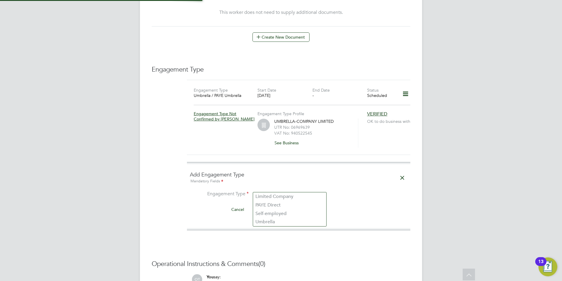
click at [262, 190] on input at bounding box center [290, 194] width 73 height 8
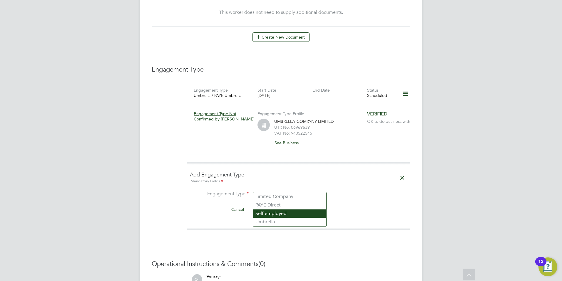
click at [276, 217] on li "Self-employed" at bounding box center [289, 213] width 73 height 9
type input "Self-employed"
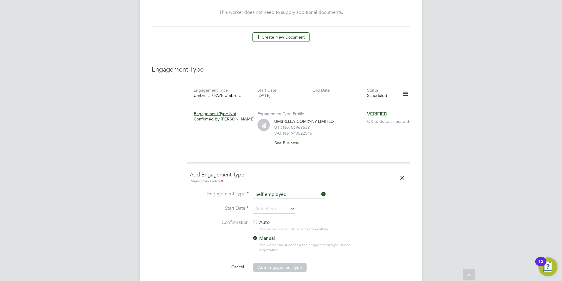
click at [281, 183] on ng-form "Add Engagement Type Mandatory Fields Engagement Type Self-employed Start Date C…" at bounding box center [299, 224] width 218 height 107
click at [282, 190] on input at bounding box center [290, 194] width 73 height 8
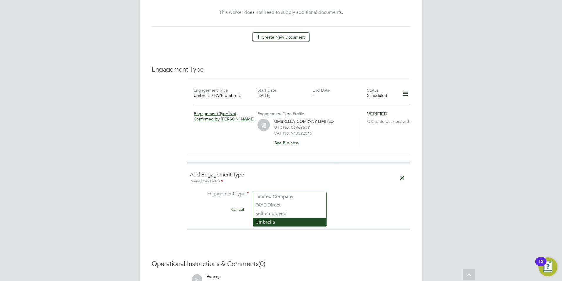
click at [275, 220] on li "Umbrella" at bounding box center [289, 222] width 73 height 9
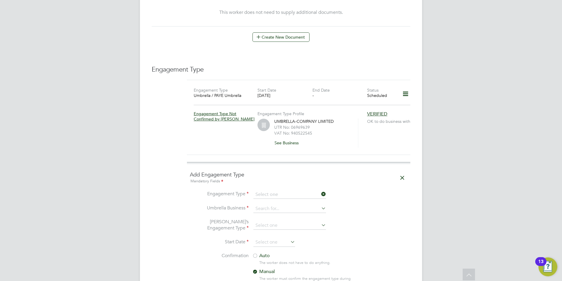
type input "Umbrella"
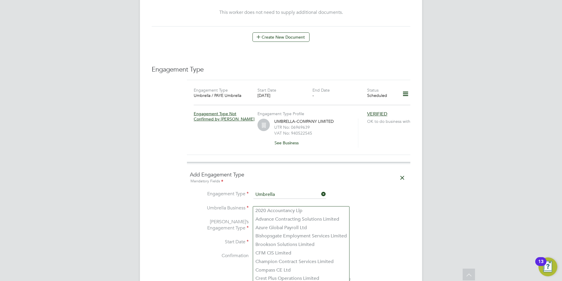
click at [276, 204] on input at bounding box center [290, 208] width 73 height 8
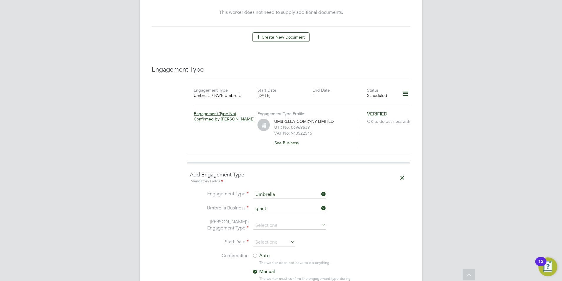
click at [285, 225] on li "Giant Professional Limited" at bounding box center [289, 227] width 73 height 9
type input "Giant Professional Limited"
click at [281, 221] on input at bounding box center [290, 225] width 73 height 8
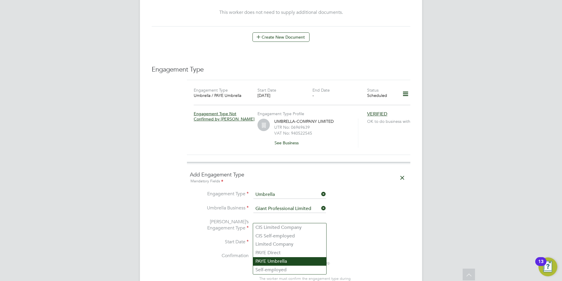
click at [283, 264] on li "PAYE Umbrella" at bounding box center [289, 261] width 73 height 9
type input "PAYE Umbrella"
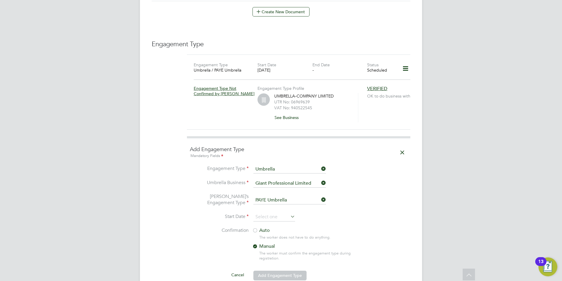
scroll to position [399, 0]
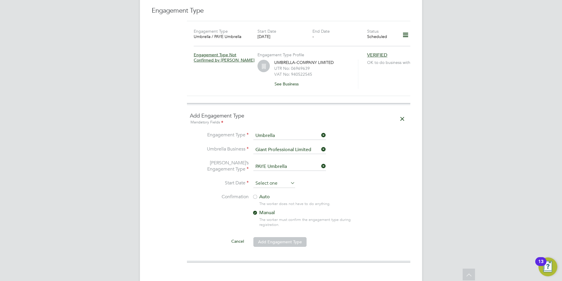
click at [276, 179] on input at bounding box center [275, 183] width 42 height 9
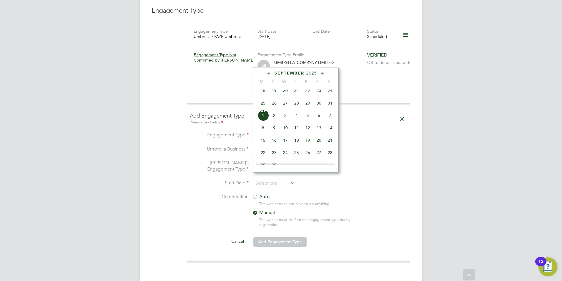
click at [271, 120] on span "2" at bounding box center [274, 115] width 11 height 11
type input "02 Sep 2025"
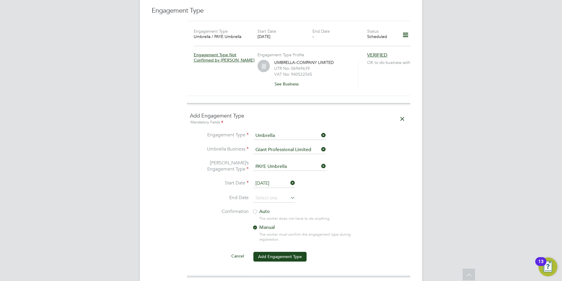
click at [264, 208] on div "Auto The worker does not have to do anything. Manual The worker must confirm th…" at bounding box center [307, 226] width 110 height 37
click at [264, 209] on div "Auto The worker does not have to do anything. Manual The worker must confirm th…" at bounding box center [307, 226] width 110 height 37
click at [265, 208] on label "Auto" at bounding box center [305, 211] width 106 height 6
click at [285, 252] on button "Add Engagement Type" at bounding box center [280, 256] width 53 height 9
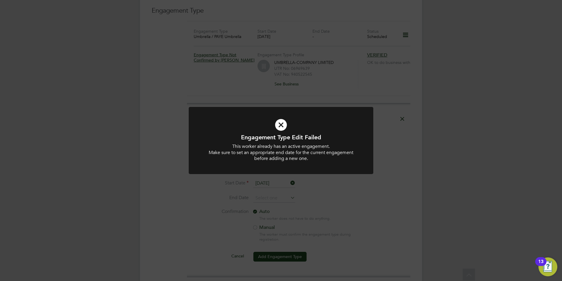
click at [312, 201] on div "Engagement Type Edit Failed This worker already has an active engagement. Make …" at bounding box center [281, 140] width 562 height 281
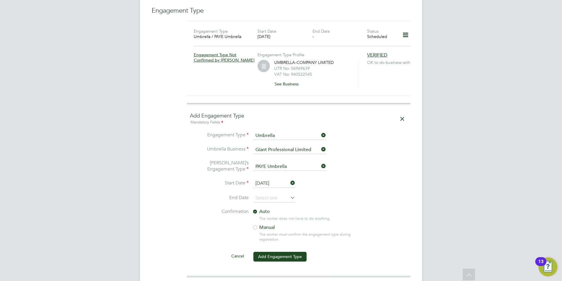
click at [408, 28] on icon at bounding box center [406, 35] width 10 height 14
click at [324, 74] on div "UMBRELLA-COMPANY LIMITED UTR No: 06969639 VAT No: 940522545 See Business" at bounding box center [312, 74] width 76 height 29
click at [401, 114] on icon at bounding box center [402, 119] width 10 height 14
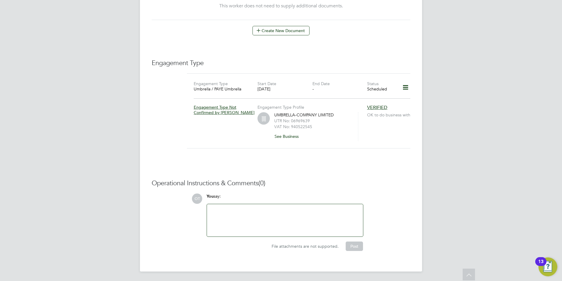
scroll to position [340, 0]
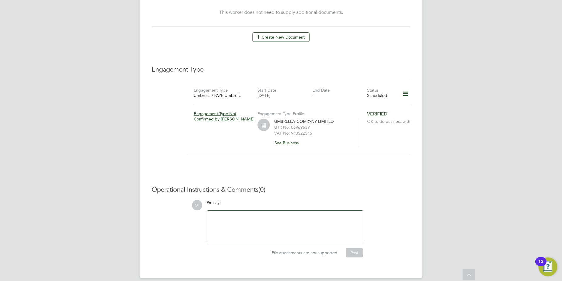
click at [407, 87] on icon at bounding box center [406, 94] width 10 height 14
click at [371, 108] on li "Edit Engagement Type" at bounding box center [374, 105] width 67 height 8
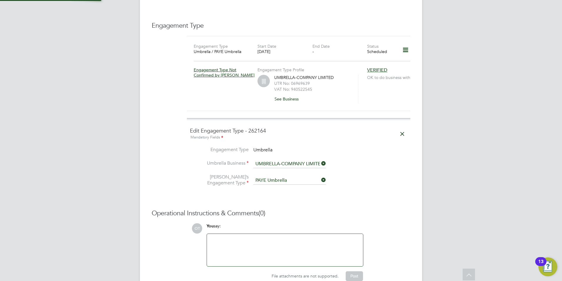
scroll to position [399, 0]
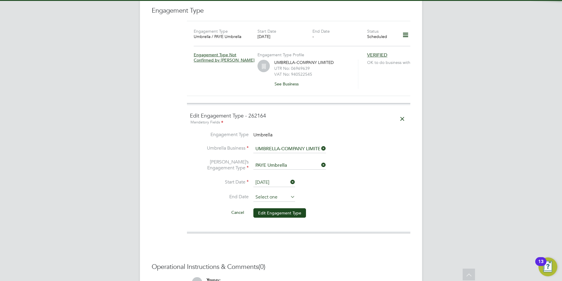
click at [266, 193] on input at bounding box center [275, 197] width 42 height 9
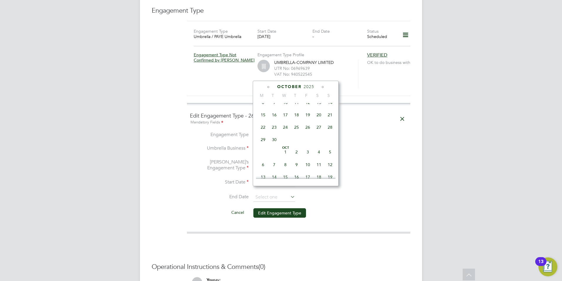
scroll to position [119, 0]
click at [304, 194] on li "End Date" at bounding box center [299, 200] width 218 height 15
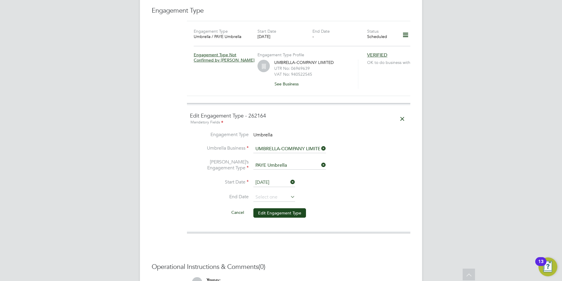
click at [277, 178] on input "02 Sep 2025" at bounding box center [275, 182] width 42 height 9
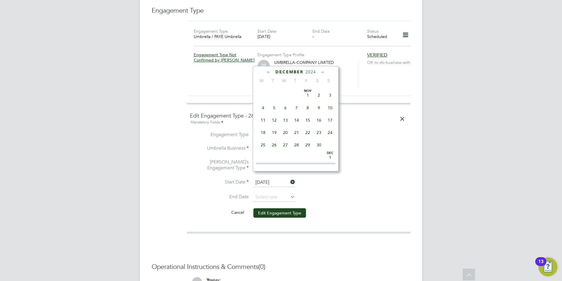
scroll to position [98, 0]
click at [329, 124] on span "Dec 1" at bounding box center [330, 120] width 11 height 11
type input "01 Dec 2024"
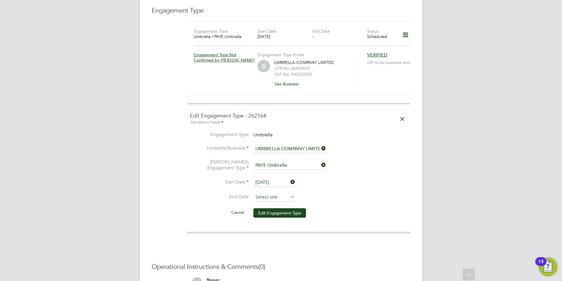
click at [276, 193] on input at bounding box center [275, 197] width 42 height 9
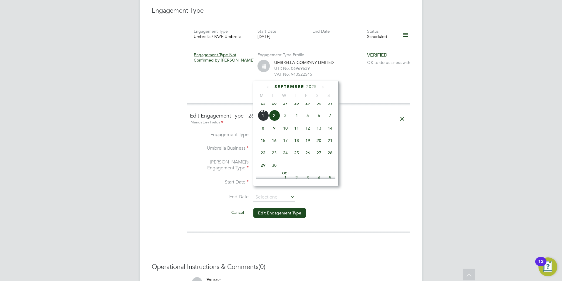
scroll to position [178, 0]
click at [266, 126] on span "Sep" at bounding box center [263, 124] width 11 height 3
type input "[DATE]"
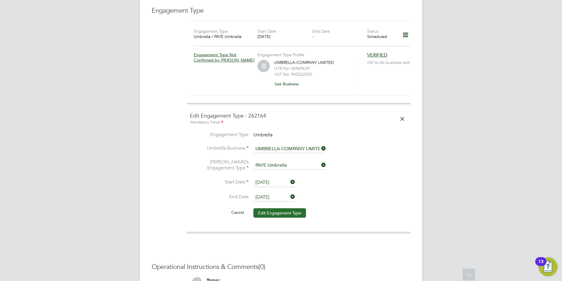
click at [274, 208] on button "Edit Engagement Type" at bounding box center [280, 212] width 53 height 9
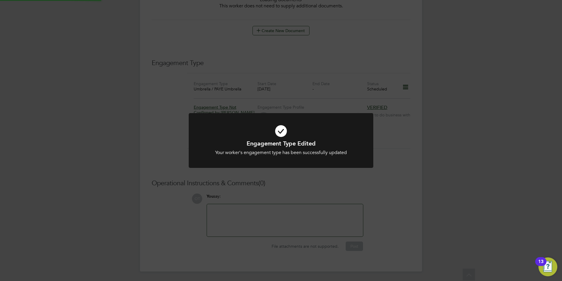
scroll to position [340, 0]
click at [358, 177] on div "Engagement Type Edited Your worker's engagement type has been successfully upda…" at bounding box center [281, 140] width 562 height 281
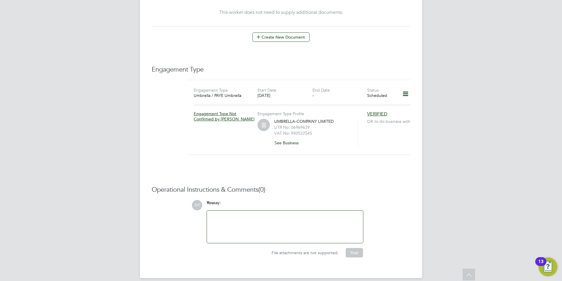
click at [404, 88] on icon at bounding box center [406, 94] width 10 height 14
click at [380, 113] on li "Add Engagement Type" at bounding box center [374, 113] width 67 height 8
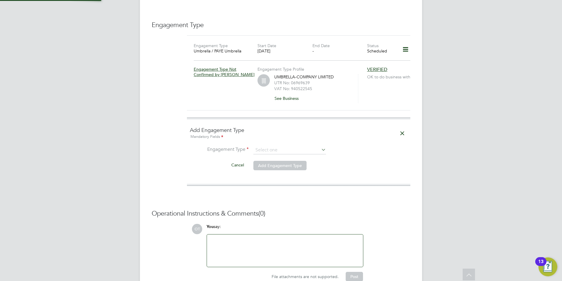
scroll to position [399, 0]
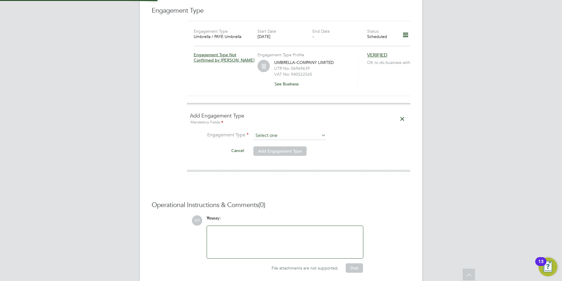
click at [289, 132] on input at bounding box center [290, 136] width 73 height 8
click at [279, 164] on li "Umbrella" at bounding box center [289, 163] width 73 height 9
type input "Umbrella"
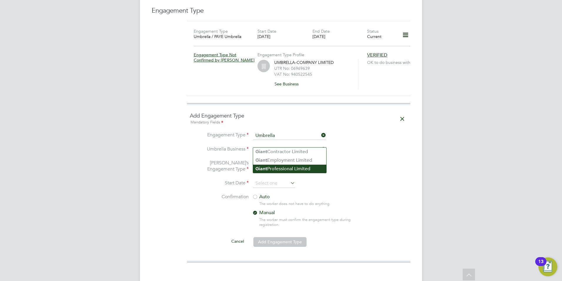
click at [288, 167] on li "Giant Professional Limited" at bounding box center [289, 168] width 73 height 9
type input "Giant Professional Limited"
click at [280, 163] on input at bounding box center [290, 166] width 73 height 8
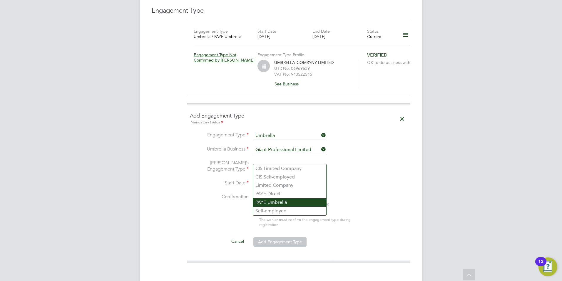
click at [282, 202] on li "PAYE Umbrella" at bounding box center [289, 202] width 73 height 9
type input "PAYE Umbrella"
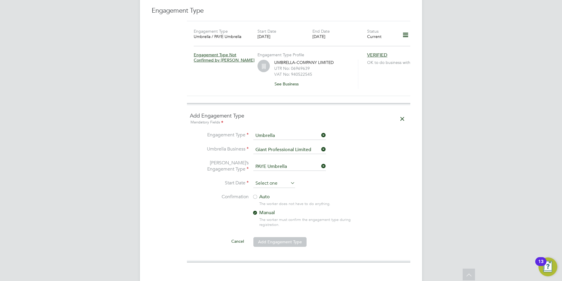
click at [276, 179] on input at bounding box center [275, 183] width 42 height 9
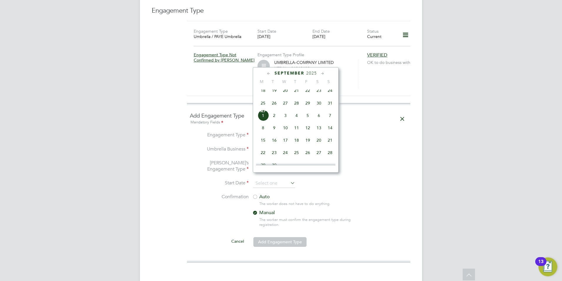
click at [273, 120] on span "2" at bounding box center [274, 115] width 11 height 11
type input "02 Sep 2025"
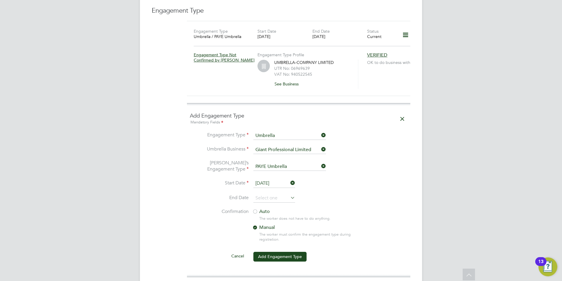
click at [266, 208] on label "Auto" at bounding box center [305, 211] width 106 height 6
click at [281, 252] on button "Add Engagement Type" at bounding box center [280, 256] width 53 height 9
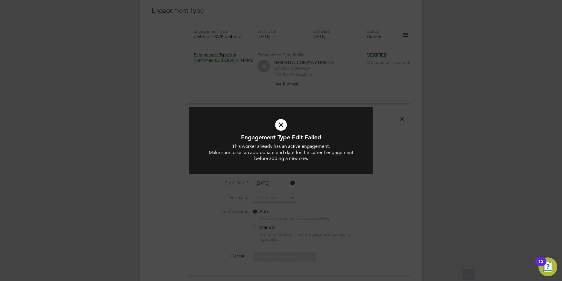
drag, startPoint x: 314, startPoint y: 165, endPoint x: 54, endPoint y: 104, distance: 266.5
click at [313, 164] on div at bounding box center [281, 140] width 185 height 67
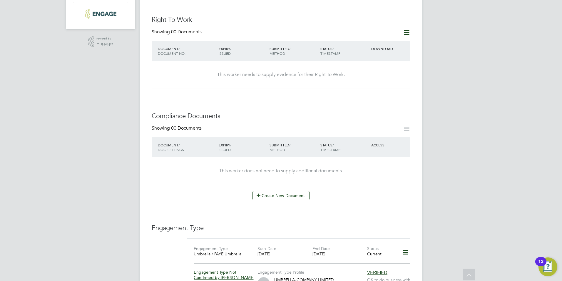
scroll to position [235, 0]
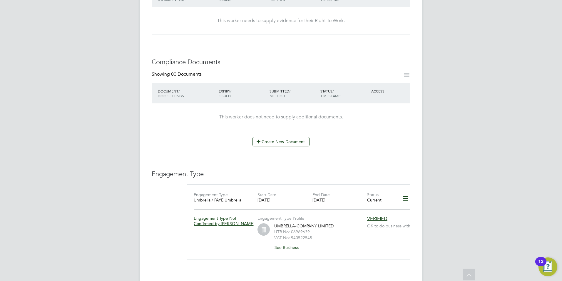
click at [406, 192] on icon at bounding box center [406, 199] width 10 height 14
click at [375, 211] on li "Edit Engagement Type" at bounding box center [374, 209] width 67 height 8
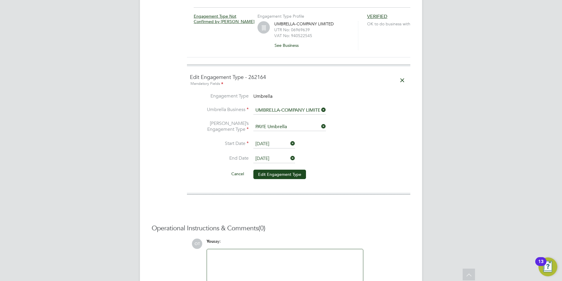
scroll to position [441, 0]
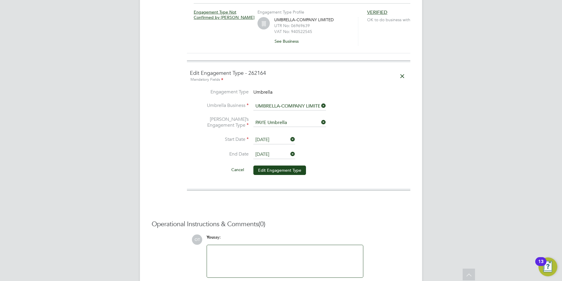
click at [268, 150] on input "[DATE]" at bounding box center [275, 154] width 42 height 9
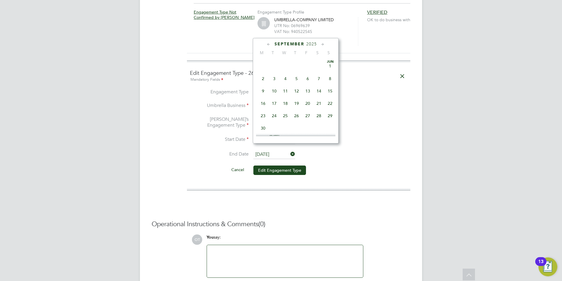
scroll to position [178, 0]
click at [330, 78] on span "31" at bounding box center [330, 73] width 11 height 11
type input "[DATE]"
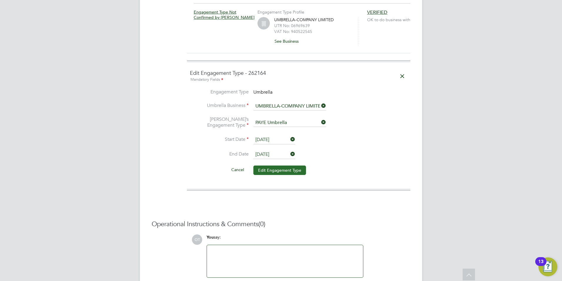
click at [282, 166] on button "Edit Engagement Type" at bounding box center [280, 169] width 53 height 9
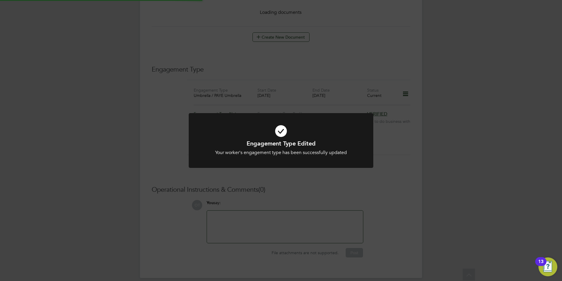
scroll to position [340, 0]
click at [417, 136] on div "Engagement Type Edited Your worker's engagement type has been successfully upda…" at bounding box center [281, 140] width 562 height 281
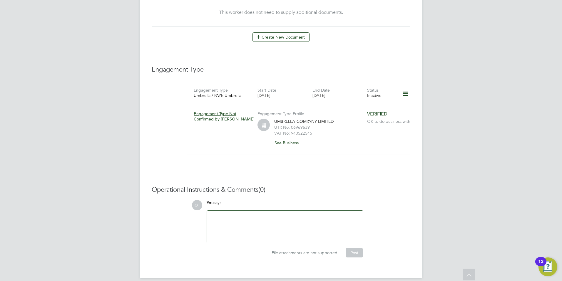
click at [410, 90] on icon at bounding box center [406, 94] width 10 height 14
drag, startPoint x: 379, startPoint y: 105, endPoint x: 381, endPoint y: 113, distance: 8.4
click at [381, 113] on ul "Edit Engagement Type Add Engagement Type Show Engagement Type History" at bounding box center [374, 113] width 67 height 25
click at [407, 88] on icon at bounding box center [406, 94] width 10 height 14
click at [377, 115] on li "Add Engagement Type" at bounding box center [374, 113] width 67 height 8
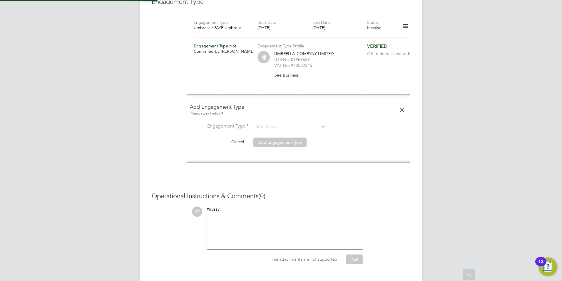
scroll to position [414, 0]
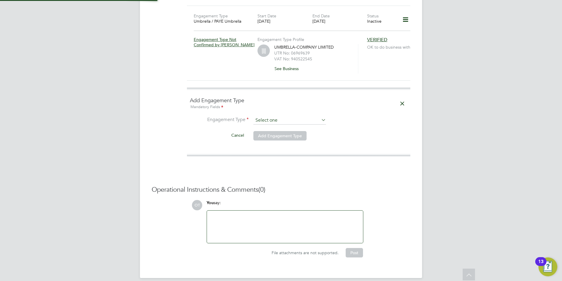
click at [290, 116] on input at bounding box center [290, 120] width 73 height 8
click at [283, 146] on li "Umbrella" at bounding box center [289, 147] width 73 height 9
type input "Umbrella"
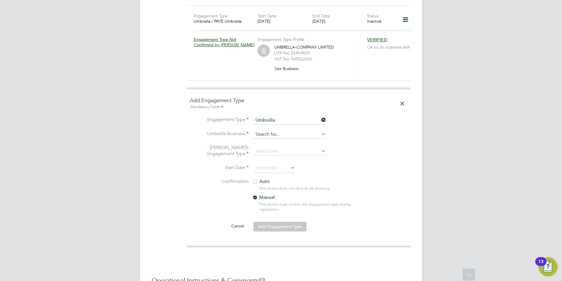
click at [280, 130] on input at bounding box center [290, 134] width 73 height 8
click at [287, 152] on li "Giant Professional Limited" at bounding box center [289, 153] width 73 height 9
type input "Giant Professional Limited"
click at [286, 147] on input at bounding box center [290, 151] width 73 height 8
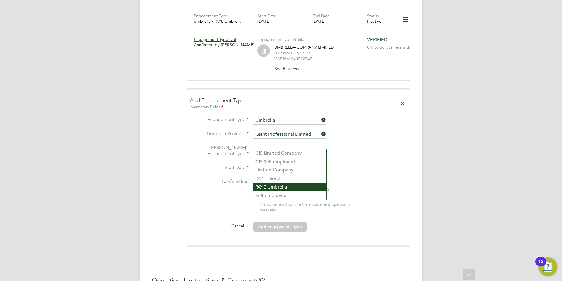
click at [283, 185] on li "PAYE Umbrella" at bounding box center [289, 187] width 73 height 9
type input "PAYE Umbrella"
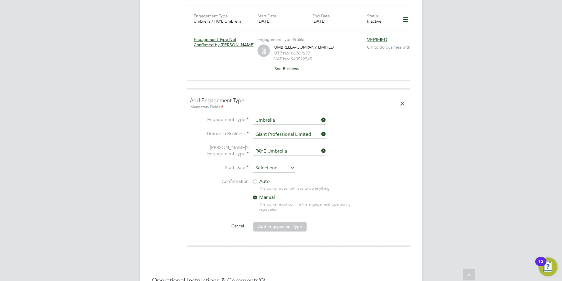
click at [274, 164] on input at bounding box center [275, 168] width 42 height 9
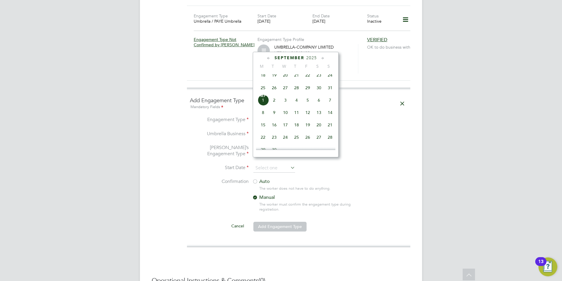
click at [274, 104] on span "2" at bounding box center [274, 99] width 11 height 11
type input "[DATE]"
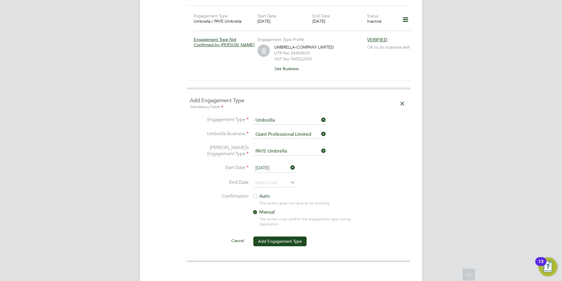
click at [264, 193] on label "Auto" at bounding box center [305, 196] width 106 height 6
click at [283, 236] on button "Add Engagement Type" at bounding box center [280, 240] width 53 height 9
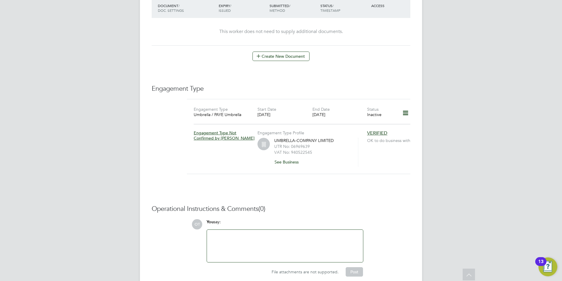
scroll to position [310, 0]
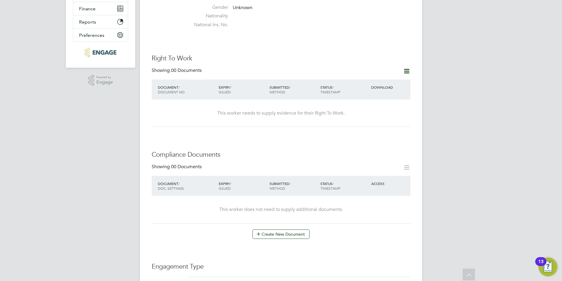
scroll to position [134, 0]
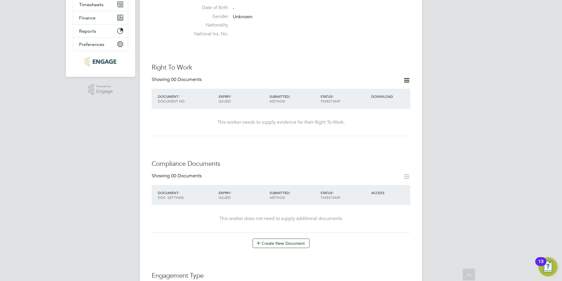
drag, startPoint x: 402, startPoint y: 76, endPoint x: 405, endPoint y: 76, distance: 3.2
click at [403, 76] on div at bounding box center [405, 79] width 12 height 7
click at [405, 76] on icon at bounding box center [406, 79] width 7 height 7
click at [381, 86] on li "Add Right To Work Document" at bounding box center [374, 88] width 71 height 8
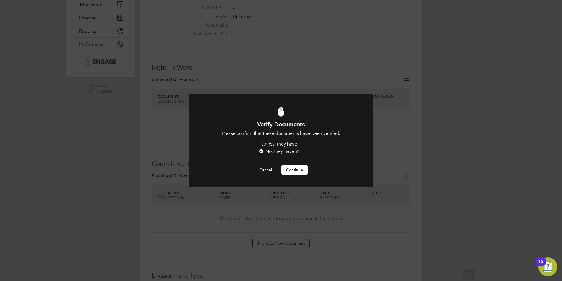
click at [272, 142] on label "Yes, they have" at bounding box center [279, 144] width 36 height 6
click at [0, 0] on input "Yes, they have" at bounding box center [0, 0] width 0 height 0
click at [314, 177] on div at bounding box center [281, 140] width 185 height 93
click at [299, 172] on button "Continue" at bounding box center [295, 169] width 26 height 9
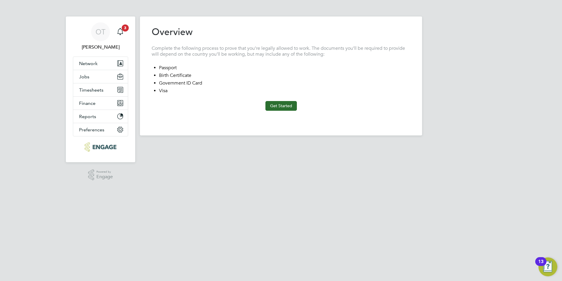
click at [286, 105] on button "Get Started" at bounding box center [281, 105] width 31 height 9
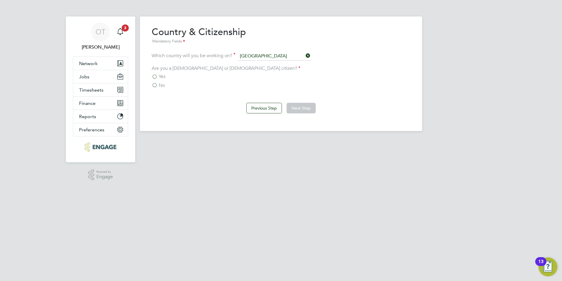
click at [166, 82] on div "No" at bounding box center [281, 85] width 259 height 6
click at [164, 84] on span "No" at bounding box center [162, 85] width 6 height 6
click at [0, 0] on input "No" at bounding box center [0, 0] width 0 height 0
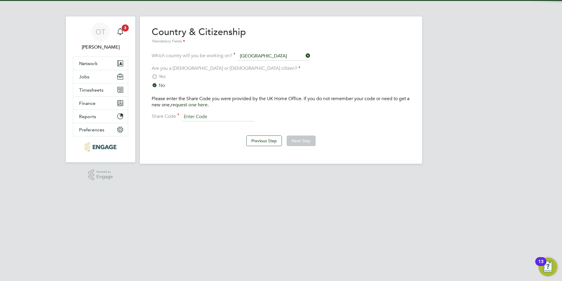
click at [213, 114] on input at bounding box center [218, 116] width 73 height 9
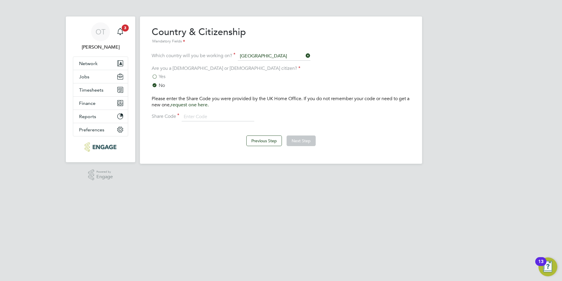
paste input "WFR D9D 6Y5"
type input "WFR D9D 6Y5"
click at [297, 137] on button "Next Step" at bounding box center [301, 140] width 29 height 11
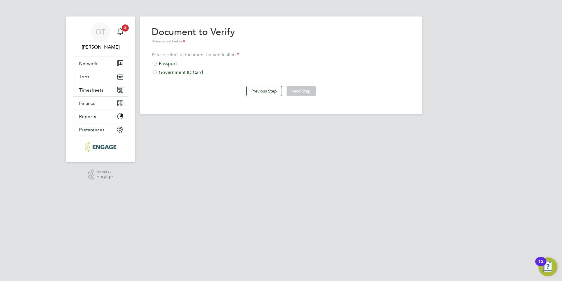
click at [176, 76] on div "Overview Complete the following process to prove that you’re legally allowed to…" at bounding box center [281, 64] width 259 height 76
click at [167, 61] on div "Passport" at bounding box center [281, 64] width 259 height 6
click at [304, 88] on button "Next Step" at bounding box center [301, 91] width 29 height 11
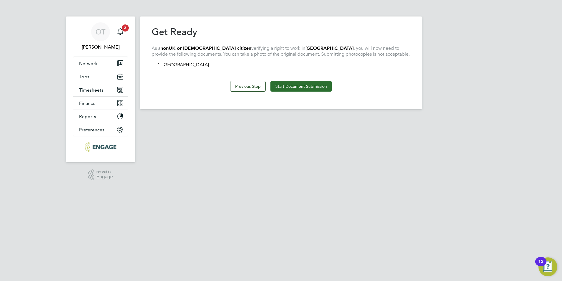
click at [302, 89] on button "Start Document Submission" at bounding box center [301, 86] width 61 height 11
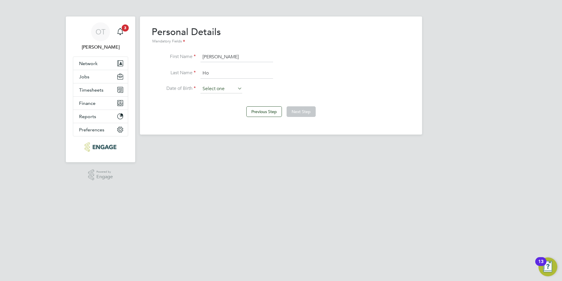
click at [221, 86] on input at bounding box center [222, 88] width 42 height 9
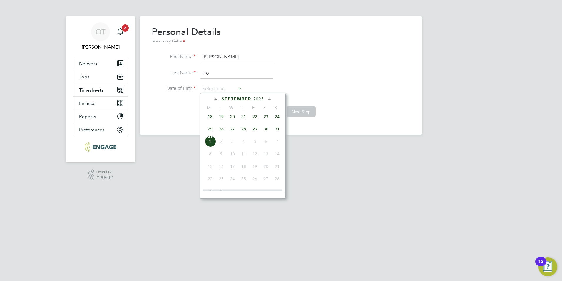
click at [248, 51] on div "Personal Details Mandatory Fields First Name Sydney Shui Last Name Ho Date of B…" at bounding box center [281, 62] width 259 height 73
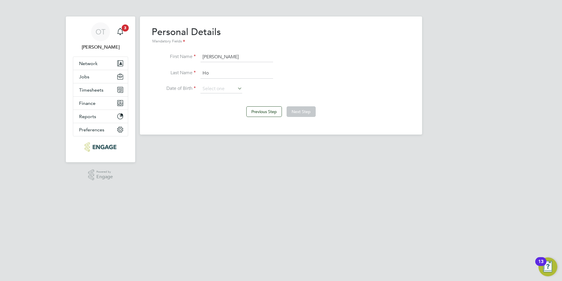
click at [249, 56] on input "Sydney Shui" at bounding box center [237, 57] width 73 height 11
drag, startPoint x: 219, startPoint y: 56, endPoint x: 183, endPoint y: 59, distance: 36.0
click at [183, 59] on li "First Name Sydney Shui" at bounding box center [281, 60] width 259 height 16
click at [230, 52] on input "Shui" at bounding box center [237, 57] width 73 height 11
type input "Shui Ching"
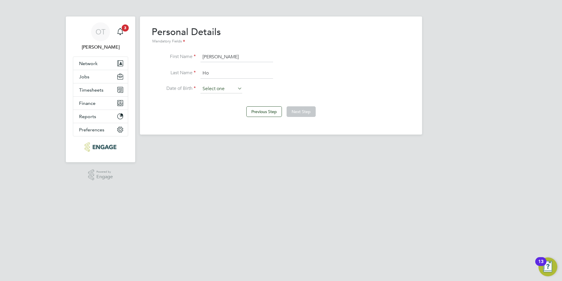
click at [221, 91] on input at bounding box center [222, 88] width 42 height 9
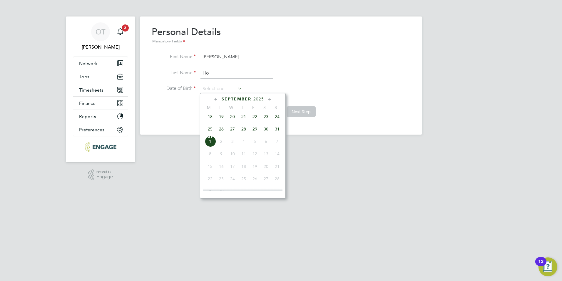
click at [259, 99] on span "2025" at bounding box center [259, 98] width 11 height 5
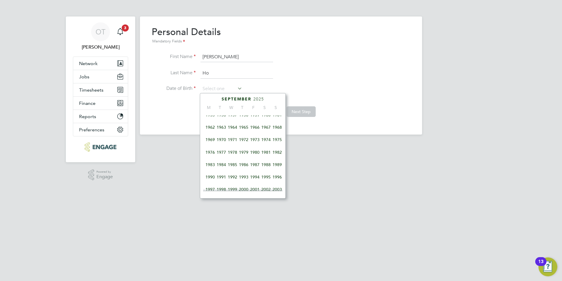
scroll to position [175, 0]
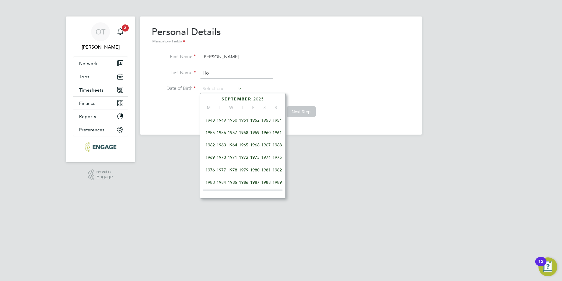
click at [256, 146] on span "1966" at bounding box center [254, 144] width 11 height 11
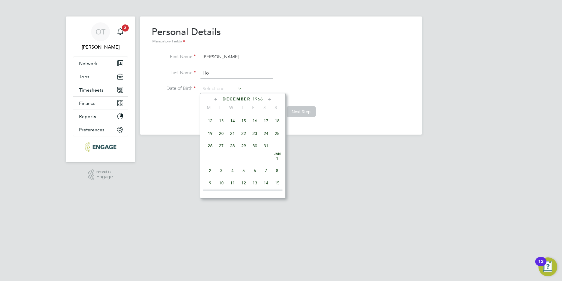
scroll to position [410, 0]
click at [210, 151] on span "26" at bounding box center [210, 145] width 11 height 11
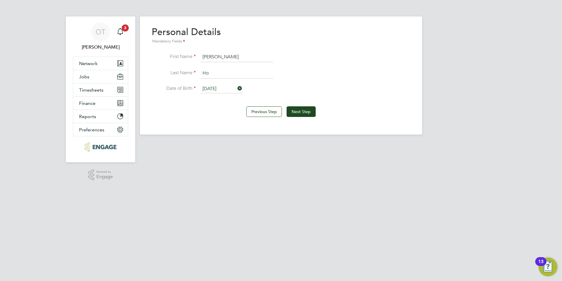
click at [217, 96] on li "Date of Birth 26 Dec 1966" at bounding box center [281, 91] width 259 height 15
click at [217, 89] on input "26 Dec 1966" at bounding box center [222, 88] width 42 height 9
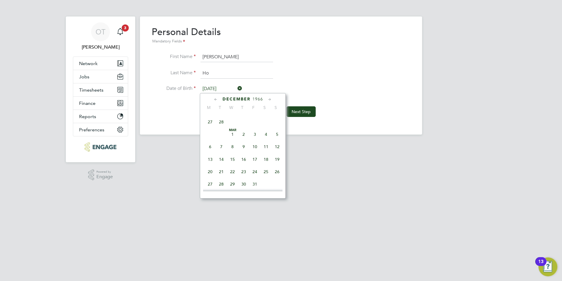
scroll to position [229, 0]
click at [242, 145] on span "29" at bounding box center [243, 139] width 11 height 11
type input "29 Dec 1966"
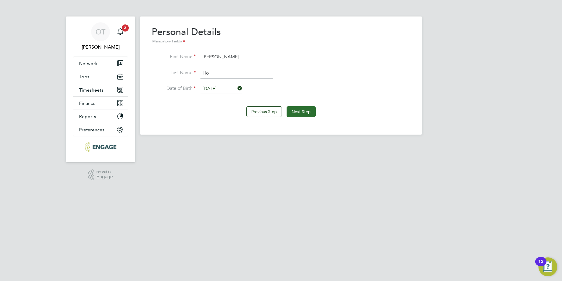
click at [302, 111] on button "Next Step" at bounding box center [301, 111] width 29 height 11
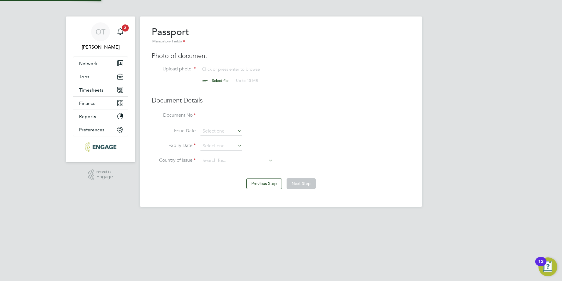
scroll to position [8, 73]
click at [216, 77] on input "file" at bounding box center [226, 75] width 92 height 18
type input "C:\fakepath\ID_proof_and_basic_document.pdf"
click at [217, 114] on input at bounding box center [237, 116] width 73 height 11
type input "513253538"
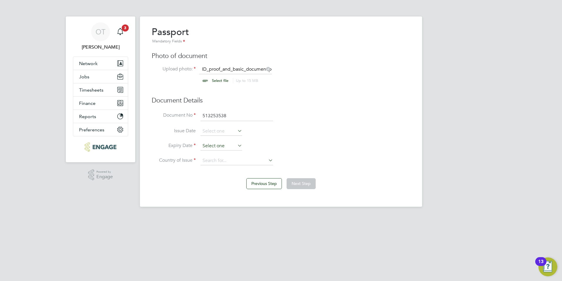
click at [225, 143] on input at bounding box center [222, 146] width 42 height 9
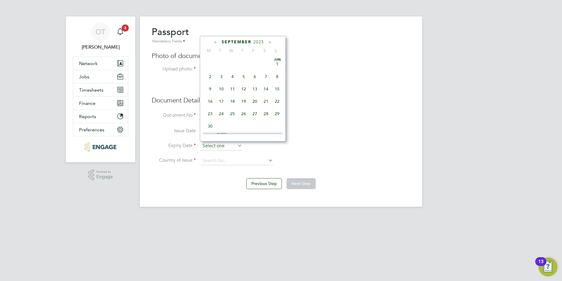
scroll to position [178, 0]
click at [270, 42] on icon at bounding box center [270, 42] width 6 height 6
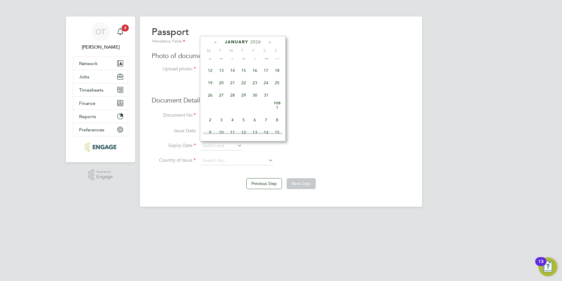
click at [270, 42] on icon at bounding box center [270, 42] width 6 height 6
click at [271, 43] on icon at bounding box center [270, 42] width 6 height 6
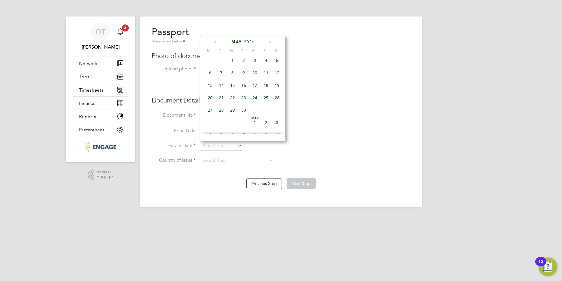
scroll to position [713, 0]
click at [276, 77] on span "10" at bounding box center [277, 71] width 11 height 11
type input "10 May 2026"
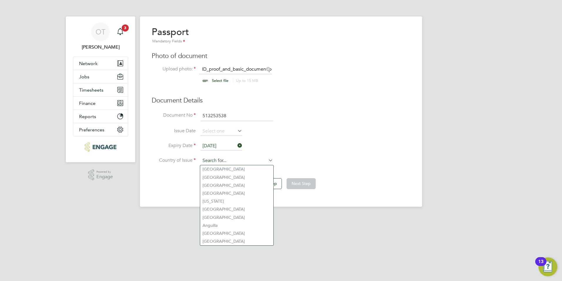
click at [246, 160] on input at bounding box center [237, 160] width 73 height 9
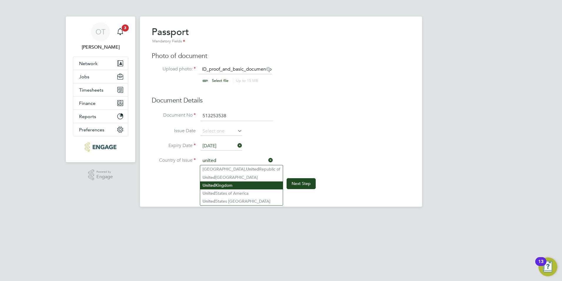
click at [244, 184] on li "United Kingdom" at bounding box center [241, 185] width 83 height 8
type input "United Kingdom"
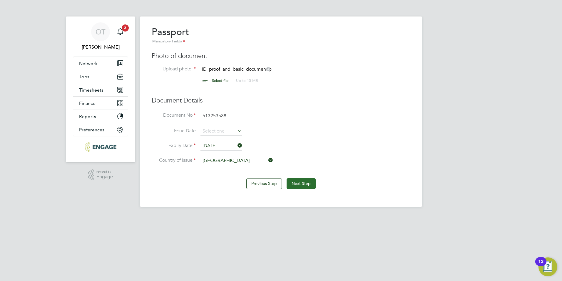
click at [302, 182] on button "Next Step" at bounding box center [301, 183] width 29 height 11
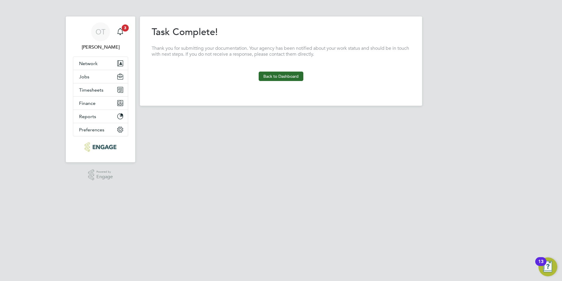
click at [279, 72] on button "Back to Dashboard" at bounding box center [281, 75] width 45 height 9
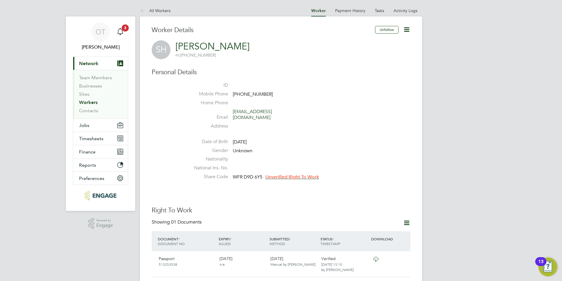
click at [301, 174] on span "Unverified Right To Work" at bounding box center [293, 177] width 54 height 6
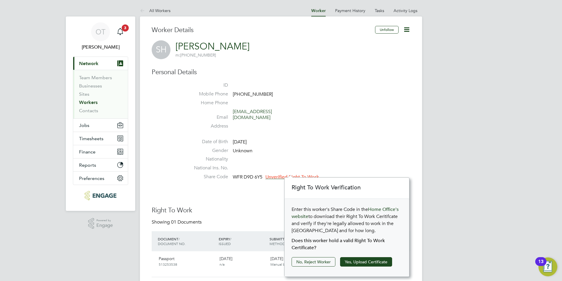
click at [294, 174] on span "Unverified Right To Work" at bounding box center [293, 177] width 54 height 6
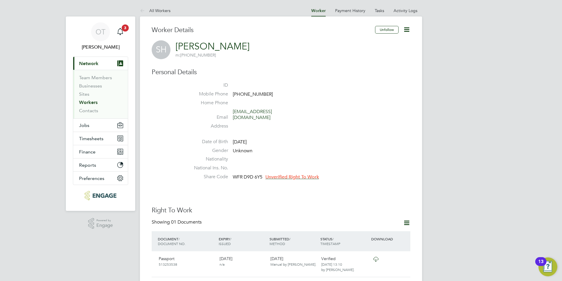
click at [297, 174] on span "Unverified Right To Work" at bounding box center [293, 177] width 54 height 6
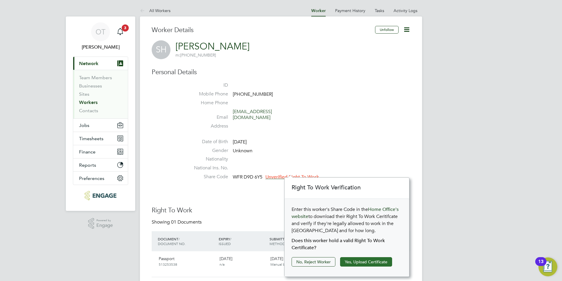
click at [367, 263] on button "Yes, Upload Certificate" at bounding box center [366, 261] width 52 height 9
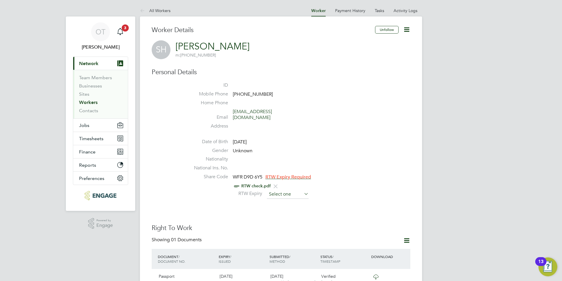
click at [287, 190] on input at bounding box center [288, 194] width 42 height 9
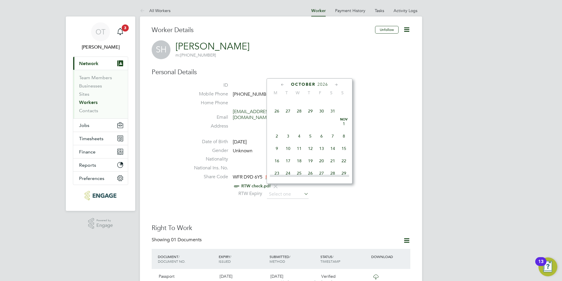
scroll to position [1043, 0]
click at [304, 124] on span "14" at bounding box center [299, 118] width 11 height 11
type input "14 Oct 2026"
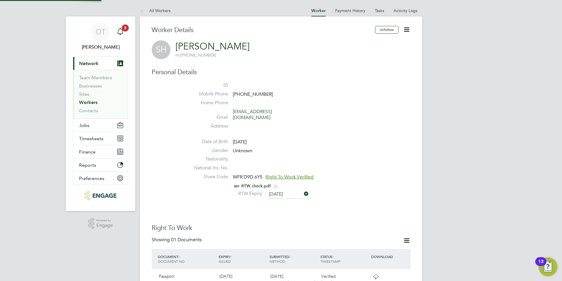
scroll to position [6, 48]
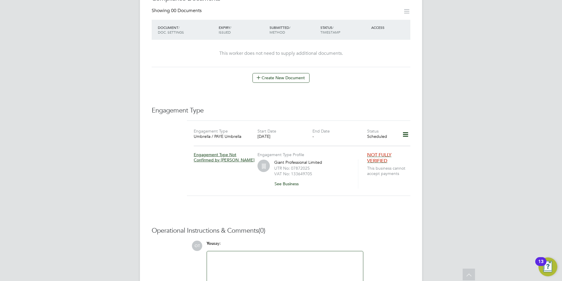
click at [377, 226] on h3 "Operational Instructions & Comments (0)" at bounding box center [281, 230] width 259 height 9
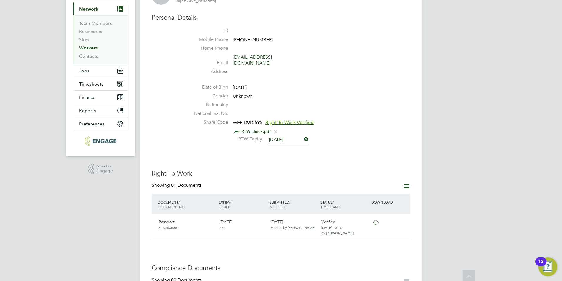
scroll to position [0, 0]
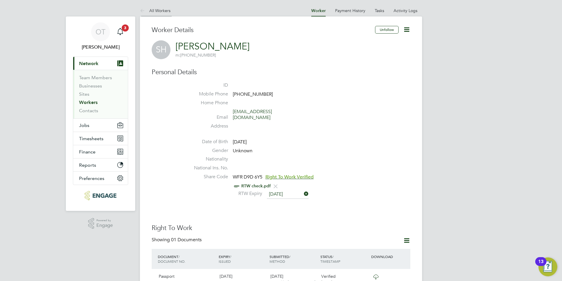
click at [159, 12] on link "All Workers" at bounding box center [155, 10] width 31 height 5
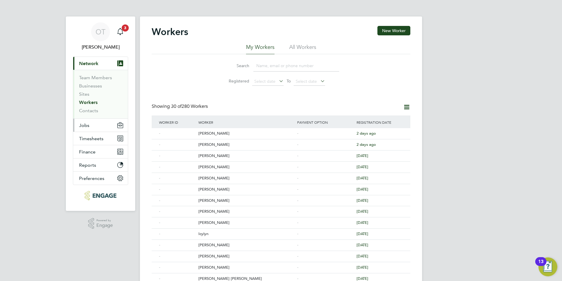
click at [83, 128] on span "Jobs" at bounding box center [84, 125] width 10 height 6
click at [97, 128] on button "Jobs" at bounding box center [100, 125] width 55 height 13
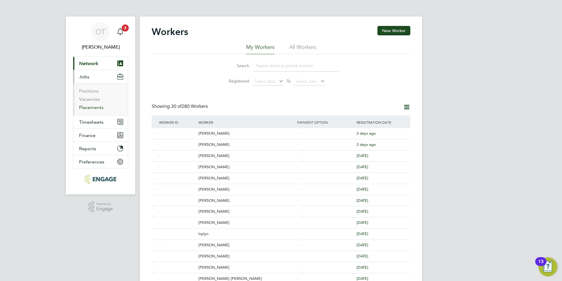
click at [93, 108] on link "Placements" at bounding box center [91, 107] width 24 height 6
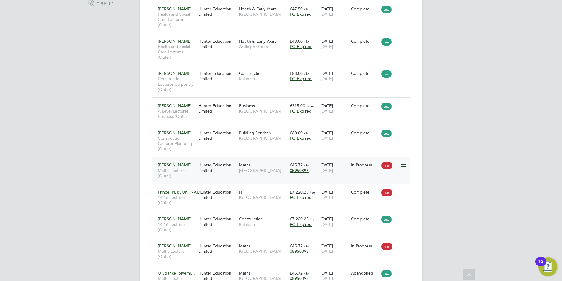
click at [234, 167] on div "Hunter Education Limited" at bounding box center [217, 167] width 41 height 16
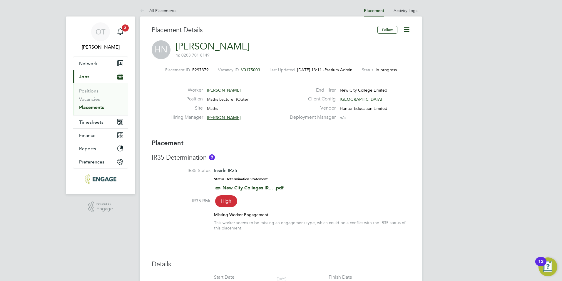
click at [222, 49] on link "[PERSON_NAME]" at bounding box center [213, 46] width 74 height 11
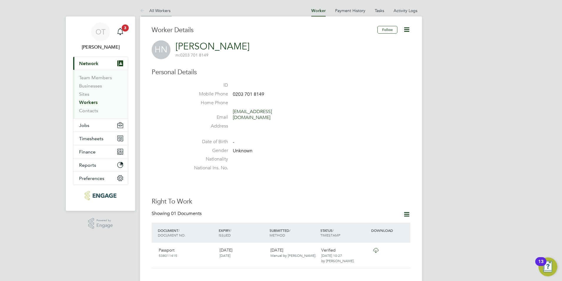
click at [154, 8] on link "All Workers" at bounding box center [155, 10] width 31 height 5
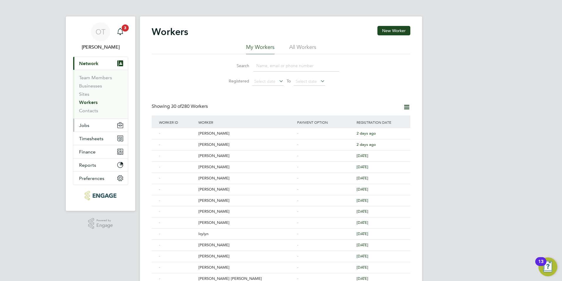
click at [86, 126] on span "Jobs" at bounding box center [84, 125] width 10 height 6
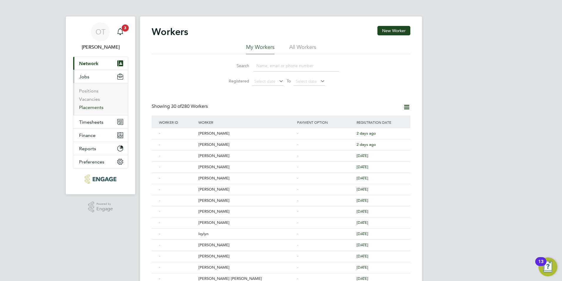
click at [92, 108] on link "Placements" at bounding box center [91, 107] width 24 height 6
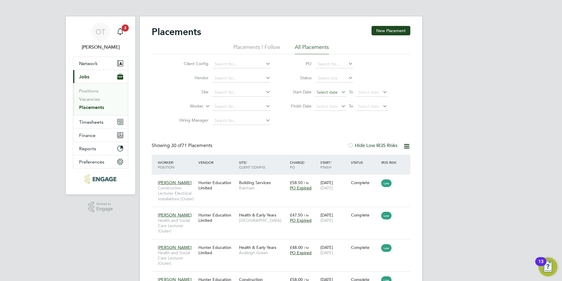
click at [326, 91] on span "Select date" at bounding box center [327, 91] width 21 height 5
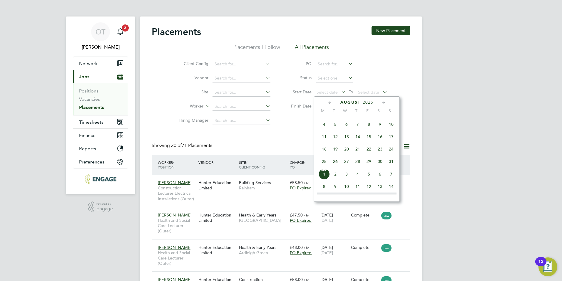
click at [325, 152] on span "18" at bounding box center [324, 148] width 11 height 11
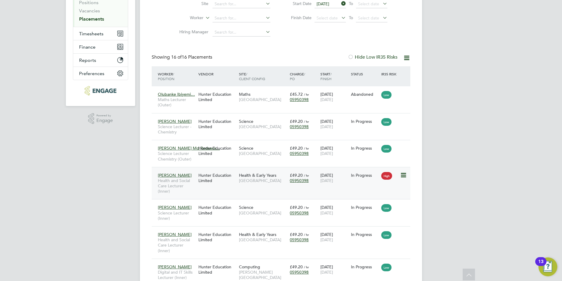
click at [254, 179] on span "[GEOGRAPHIC_DATA]" at bounding box center [263, 180] width 48 height 5
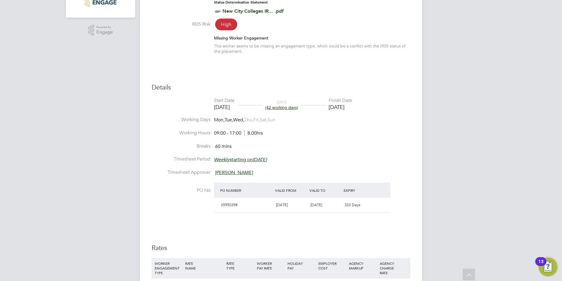
click at [231, 25] on span "High" at bounding box center [226, 25] width 22 height 12
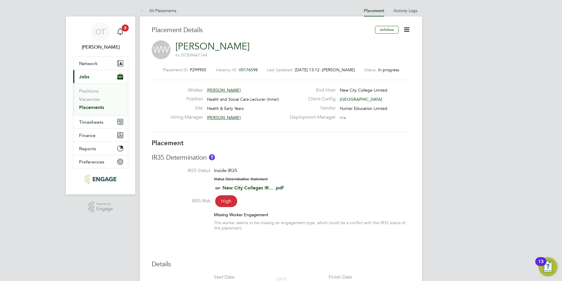
click at [219, 43] on link "[PERSON_NAME]" at bounding box center [213, 46] width 74 height 11
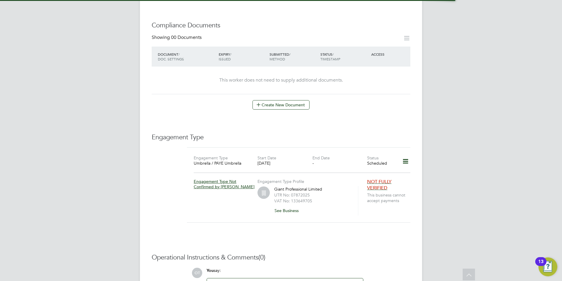
scroll to position [324, 0]
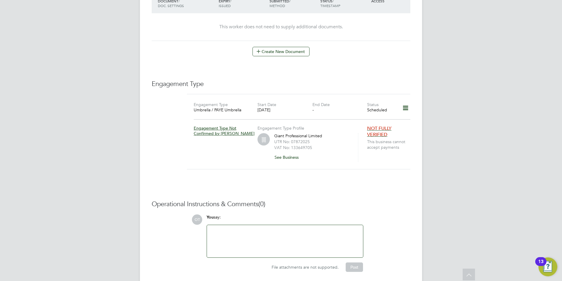
click at [407, 101] on icon at bounding box center [406, 108] width 10 height 14
click at [408, 101] on icon at bounding box center [406, 108] width 10 height 14
click at [407, 101] on icon at bounding box center [406, 108] width 10 height 14
drag, startPoint x: 411, startPoint y: 156, endPoint x: 283, endPoint y: 128, distance: 131.2
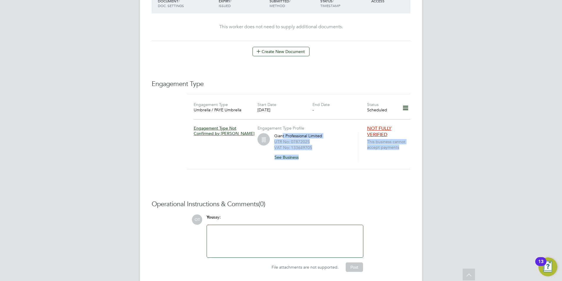
drag, startPoint x: 283, startPoint y: 128, endPoint x: 333, endPoint y: 187, distance: 77.4
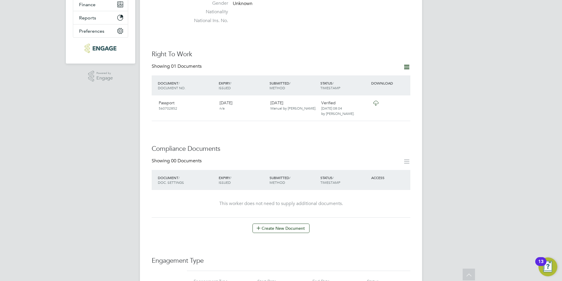
scroll to position [0, 0]
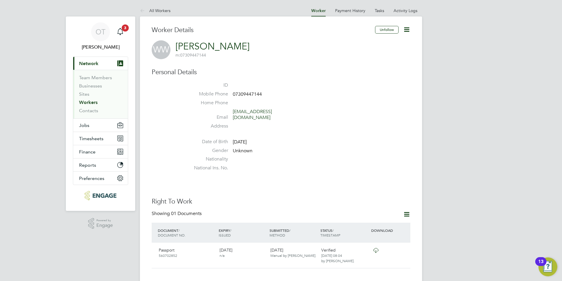
click at [153, 10] on link "All Workers" at bounding box center [155, 10] width 31 height 5
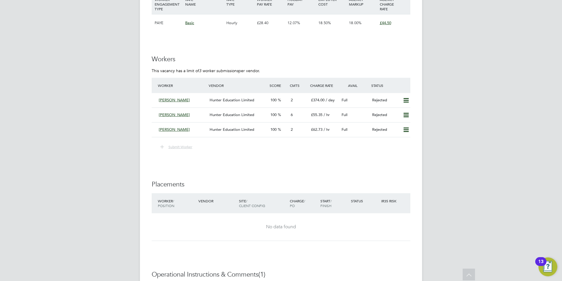
scroll to position [765, 0]
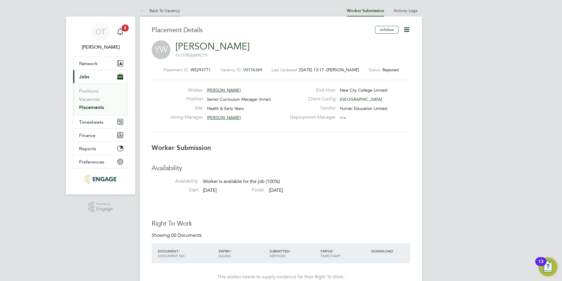
click at [164, 9] on link "Back To Vacancy" at bounding box center [160, 10] width 40 height 5
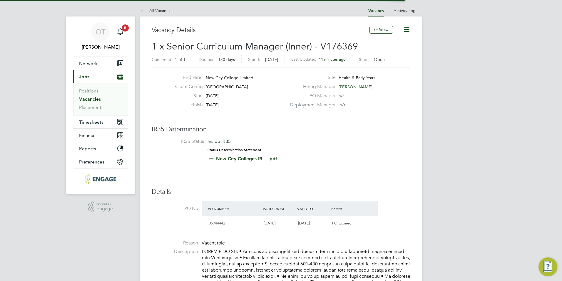
scroll to position [10, 55]
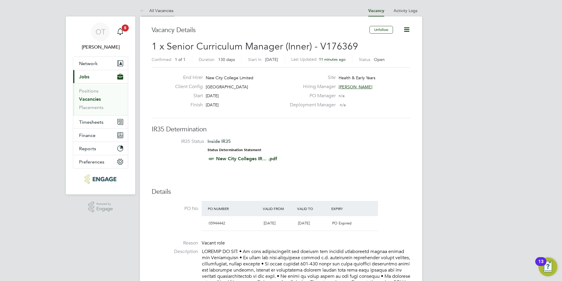
click at [167, 8] on li "All Vacancies" at bounding box center [157, 11] width 34 height 12
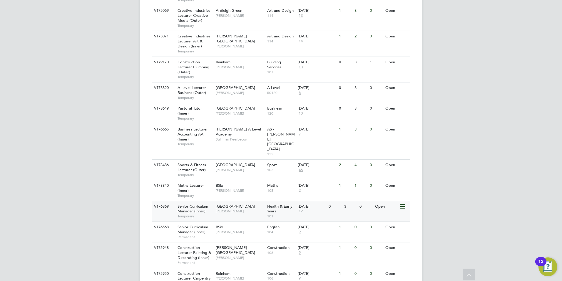
scroll to position [618, 0]
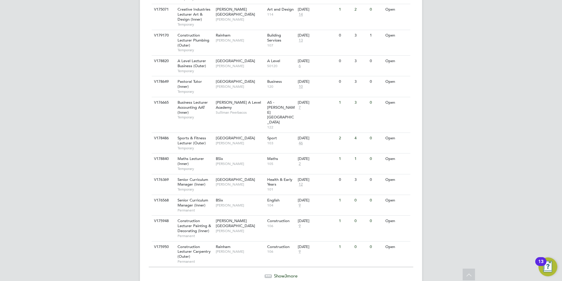
click at [274, 273] on span "Show 3 more" at bounding box center [286, 276] width 24 height 6
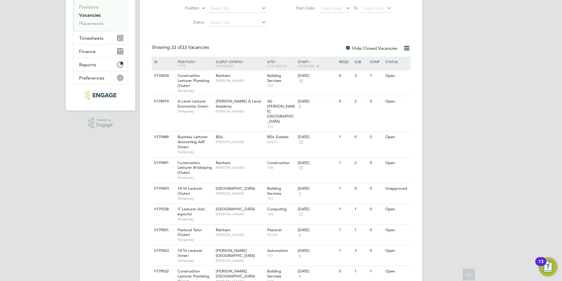
scroll to position [0, 0]
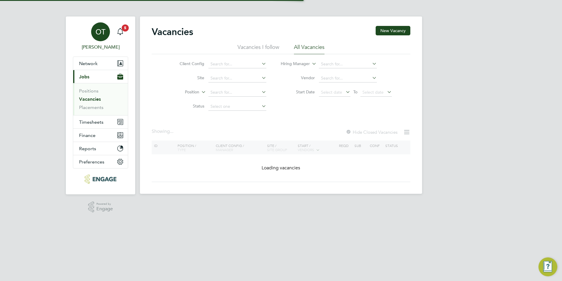
click at [114, 32] on link "OT Olivia Triassi" at bounding box center [100, 36] width 55 height 28
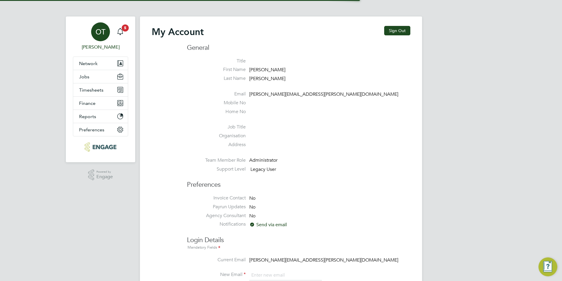
type input "olivia.triassi@huntereducation.co.uk"
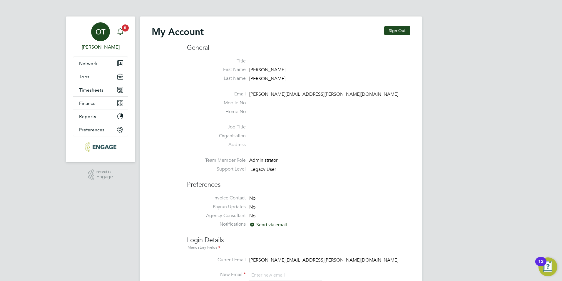
click at [124, 32] on icon "Main navigation" at bounding box center [120, 31] width 7 height 7
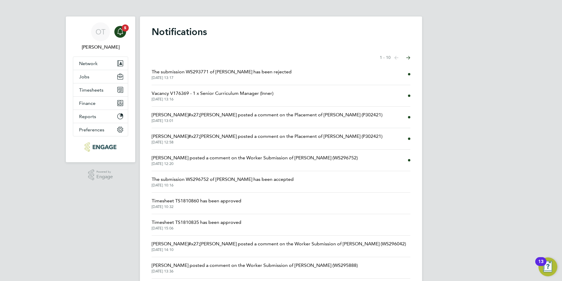
click at [265, 79] on span "01 Sep 2025, 13:17" at bounding box center [222, 77] width 140 height 5
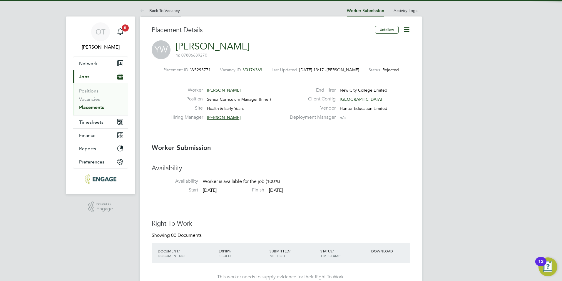
click at [164, 11] on link "Back To Vacancy" at bounding box center [160, 10] width 40 height 5
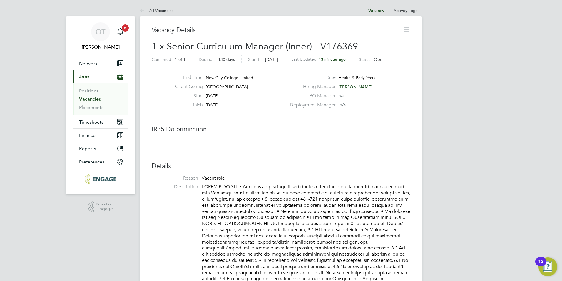
scroll to position [3, 3]
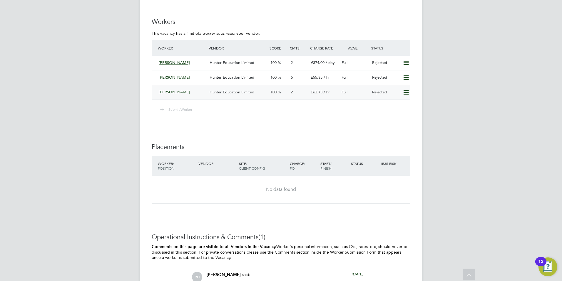
click at [405, 90] on icon at bounding box center [406, 92] width 7 height 5
click at [406, 76] on icon at bounding box center [406, 77] width 7 height 5
click at [401, 85] on li "Resubmit" at bounding box center [396, 84] width 25 height 8
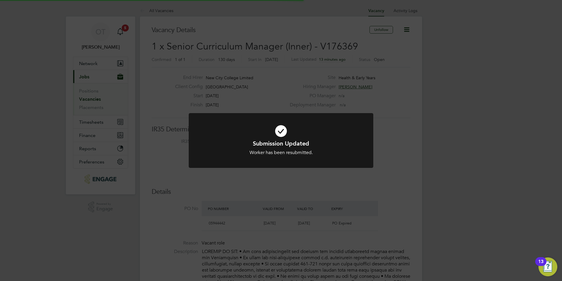
click at [373, 100] on div "Submission Updated Worker has been resubmitted. Cancel Okay" at bounding box center [281, 140] width 562 height 281
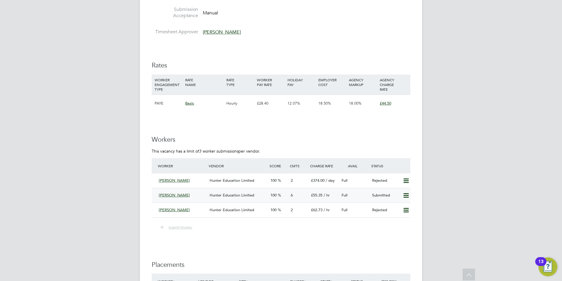
click at [406, 193] on icon at bounding box center [406, 195] width 7 height 5
click at [396, 202] on li "Remove" at bounding box center [398, 201] width 23 height 8
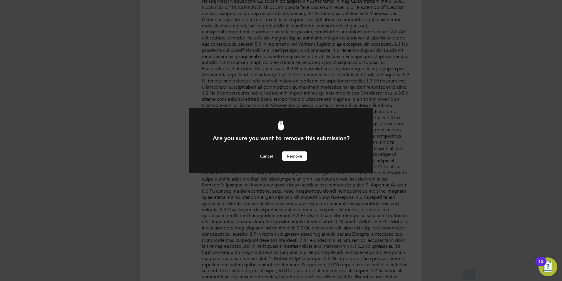
click at [295, 151] on button "Remove" at bounding box center [294, 155] width 25 height 9
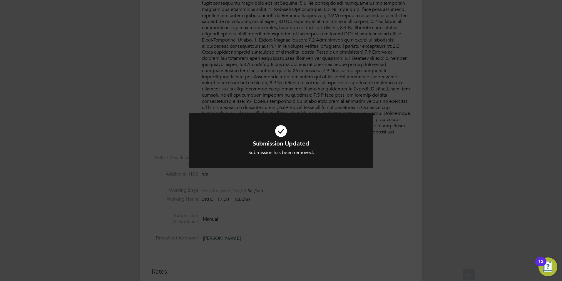
click at [298, 184] on div "Submission Updated Submission has been removed. Cancel Okay" at bounding box center [281, 140] width 562 height 281
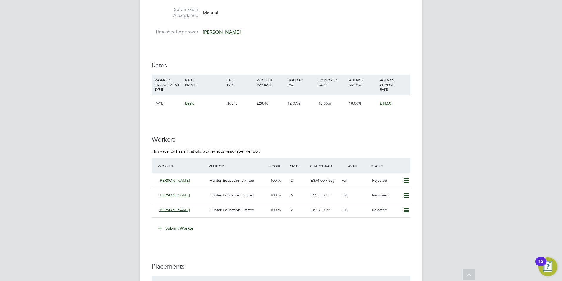
click at [185, 223] on button "Submit Worker" at bounding box center [176, 227] width 44 height 9
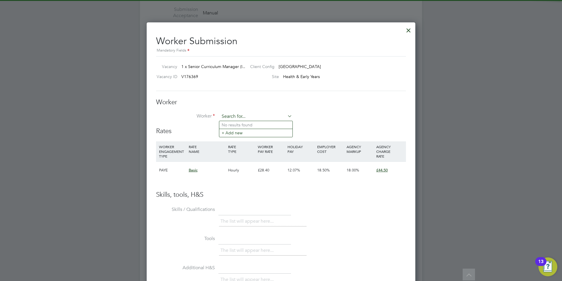
click at [252, 116] on input at bounding box center [256, 116] width 73 height 9
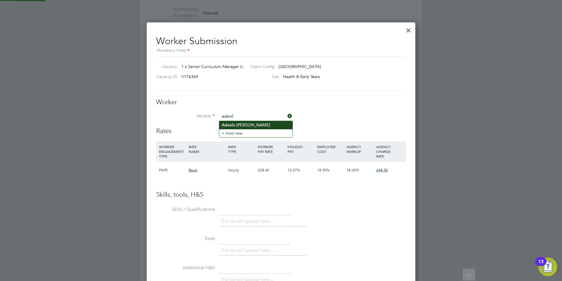
click at [232, 126] on b "Adeel" at bounding box center [227, 124] width 11 height 5
type input "Adeela Anwar"
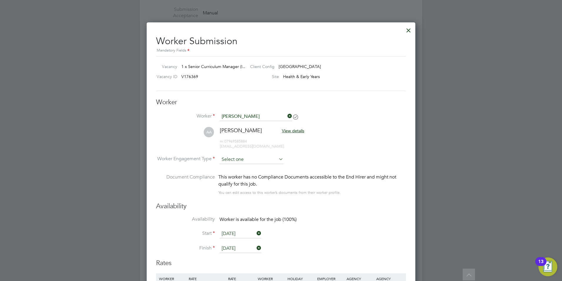
click at [243, 157] on input at bounding box center [252, 159] width 64 height 9
click at [243, 167] on li "Contract" at bounding box center [251, 168] width 64 height 8
type input "Contract"
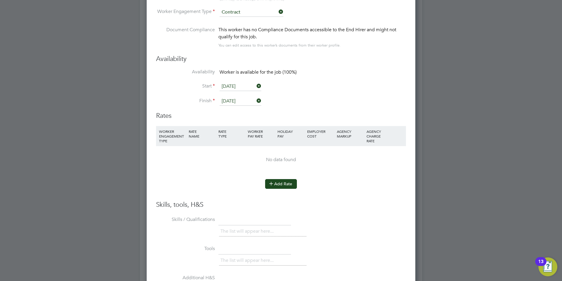
click at [287, 186] on button "Add Rate" at bounding box center [281, 183] width 32 height 9
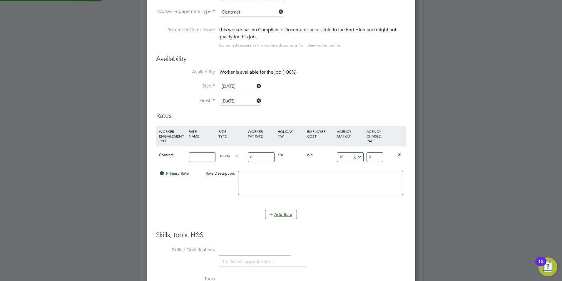
click at [197, 158] on input at bounding box center [202, 157] width 27 height 10
type input "Basic"
click at [259, 154] on input "0" at bounding box center [261, 157] width 27 height 10
type input "5"
type input "5.9"
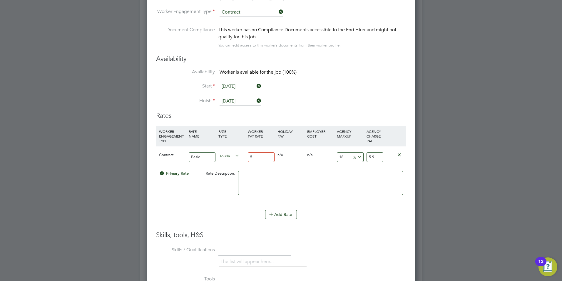
type input "50"
type input "59"
type input "50"
drag, startPoint x: 349, startPoint y: 154, endPoint x: 331, endPoint y: 154, distance: 17.9
click at [331, 154] on div "Contract Basic Hourly 50 0 n/a 0 n/a 18 9 % 59" at bounding box center [281, 157] width 250 height 22
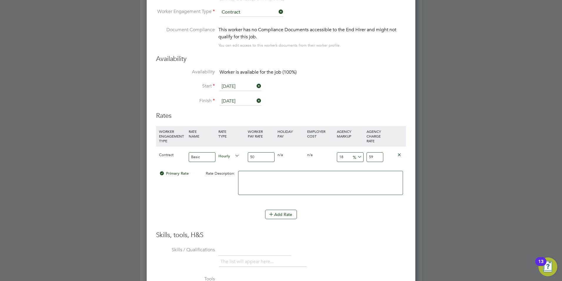
type input "2"
type input "51"
type input "23"
type input "61.5"
type input "23"
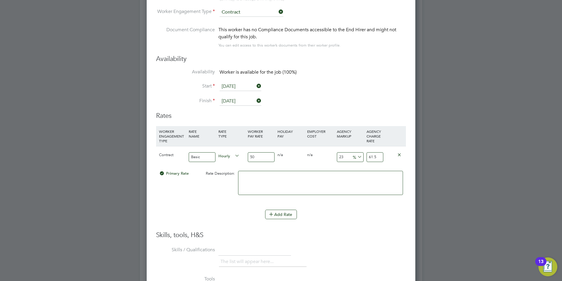
click at [350, 223] on li "Add Rate" at bounding box center [281, 216] width 250 height 15
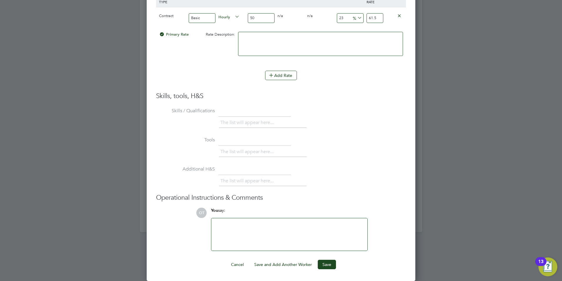
click at [310, 219] on div at bounding box center [290, 234] width 156 height 32
drag, startPoint x: 287, startPoint y: 235, endPoint x: 291, endPoint y: 234, distance: 3.8
click at [288, 235] on div at bounding box center [289, 234] width 149 height 25
click at [293, 225] on div "Hunter standard terms and conditions. HUnter do not agree to the free temp to p…" at bounding box center [289, 234] width 149 height 25
click at [275, 235] on div "Hunter standard terms and conditions. Hunter do not agree to the free temp to p…" at bounding box center [289, 234] width 149 height 25
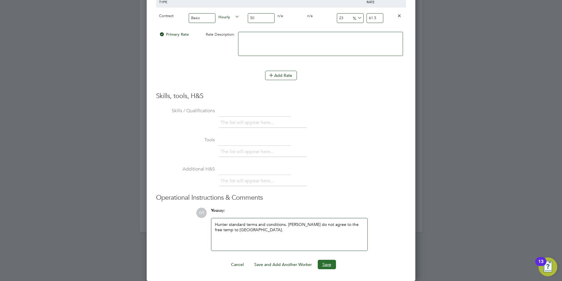
click at [324, 266] on button "Save" at bounding box center [327, 263] width 18 height 9
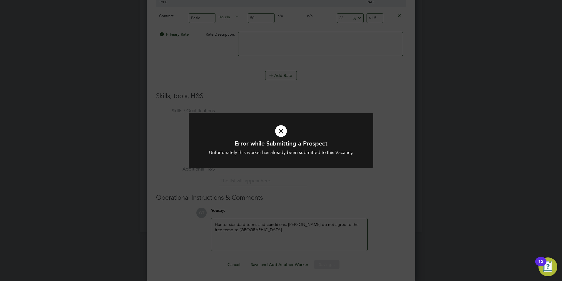
click at [304, 153] on div "Unfortunately this worker has already been submitted to this Vacancy." at bounding box center [281, 152] width 153 height 6
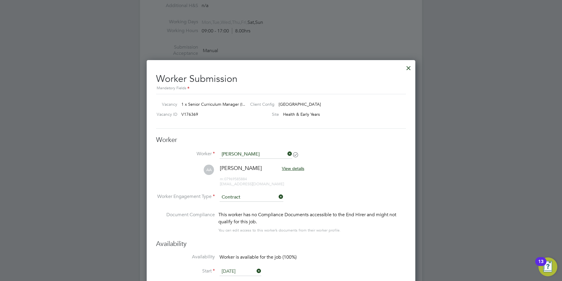
click at [409, 70] on div at bounding box center [409, 66] width 11 height 11
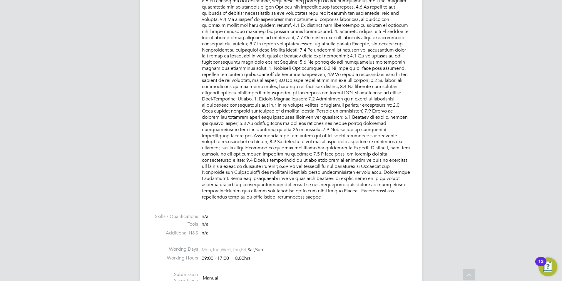
scroll to position [294, 0]
